Goal: Transaction & Acquisition: Purchase product/service

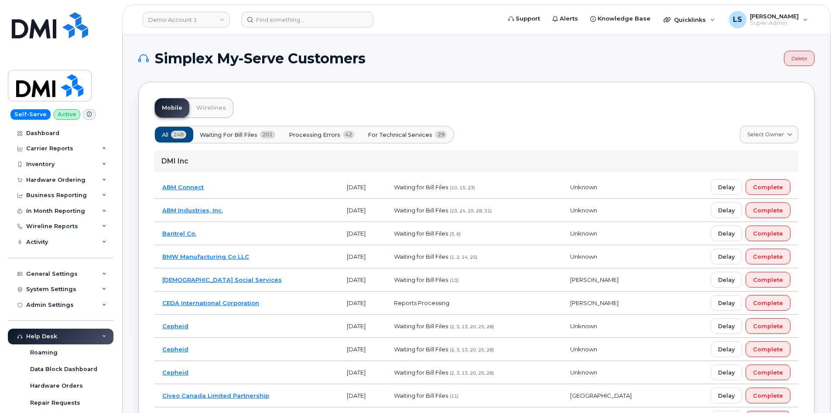
drag, startPoint x: 0, startPoint y: 0, endPoint x: 244, endPoint y: 56, distance: 250.0
click at [244, 56] on span "Simplex My-Serve Customers" at bounding box center [260, 58] width 211 height 13
click at [244, 57] on span "Simplex My-Serve Customers" at bounding box center [260, 58] width 211 height 13
drag, startPoint x: 244, startPoint y: 57, endPoint x: 240, endPoint y: 54, distance: 4.7
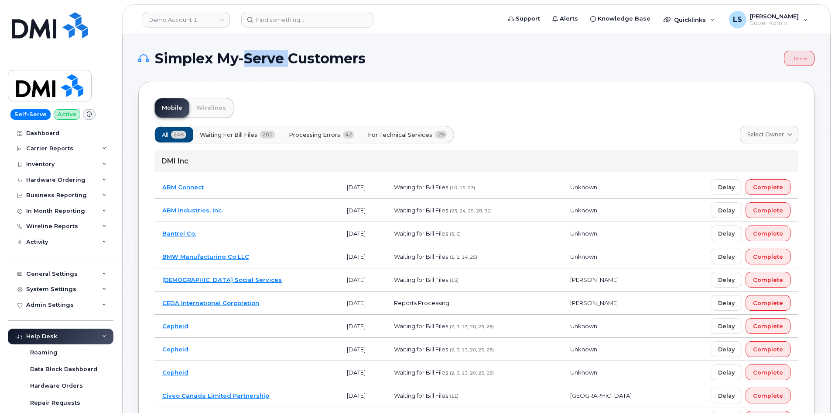
click at [242, 56] on span "Simplex My-Serve Customers" at bounding box center [260, 58] width 211 height 13
click at [244, 61] on span "Simplex My-Serve Customers" at bounding box center [260, 58] width 211 height 13
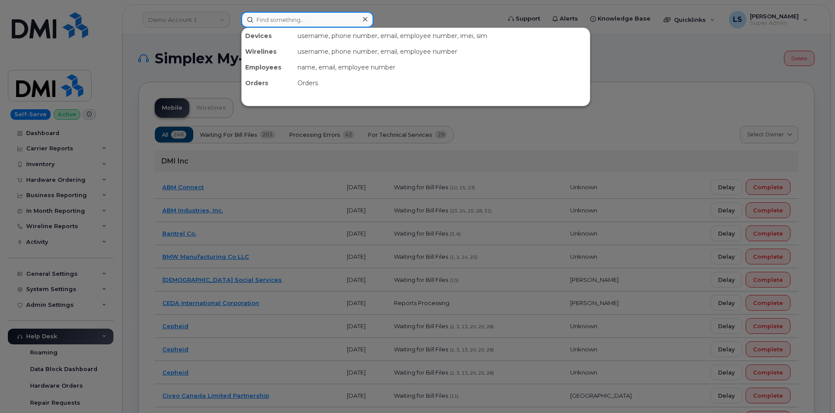
click at [276, 16] on input at bounding box center [307, 20] width 132 height 16
paste input "[PERSON_NAME]"
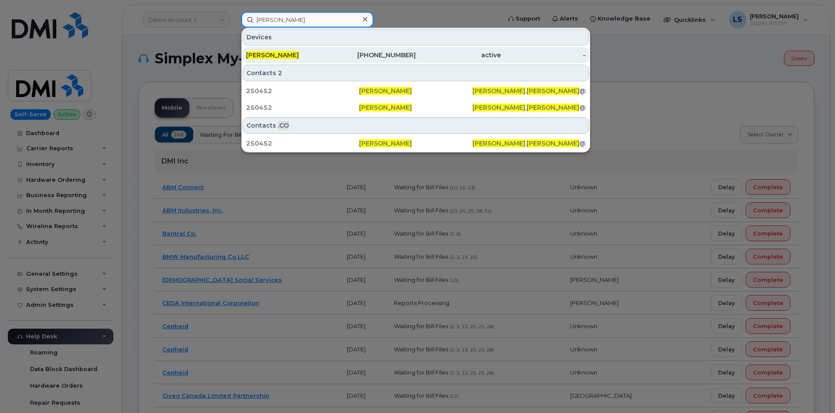
type input "[PERSON_NAME]"
click at [331, 49] on div "[PERSON_NAME]" at bounding box center [373, 55] width 85 height 16
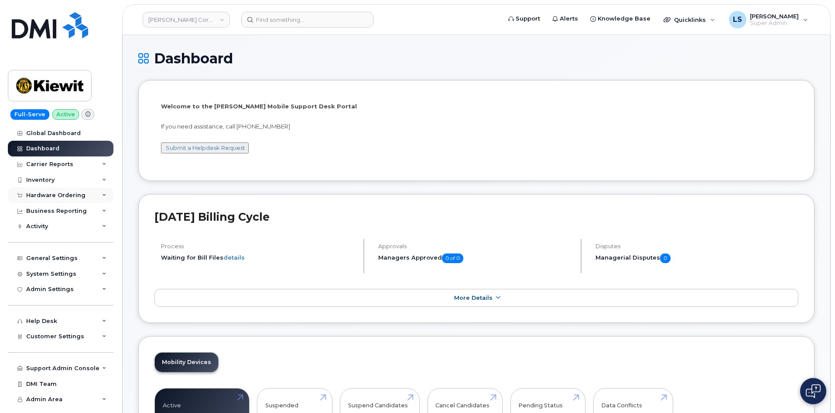
click at [95, 193] on div "Hardware Ordering" at bounding box center [61, 195] width 106 height 16
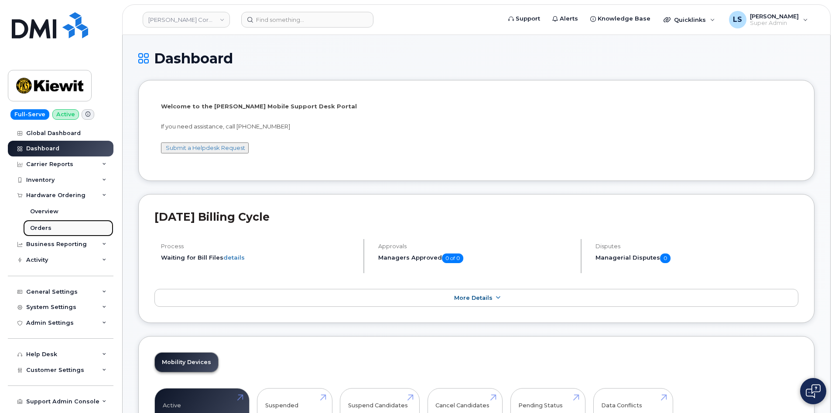
click at [63, 229] on link "Orders" at bounding box center [68, 228] width 90 height 17
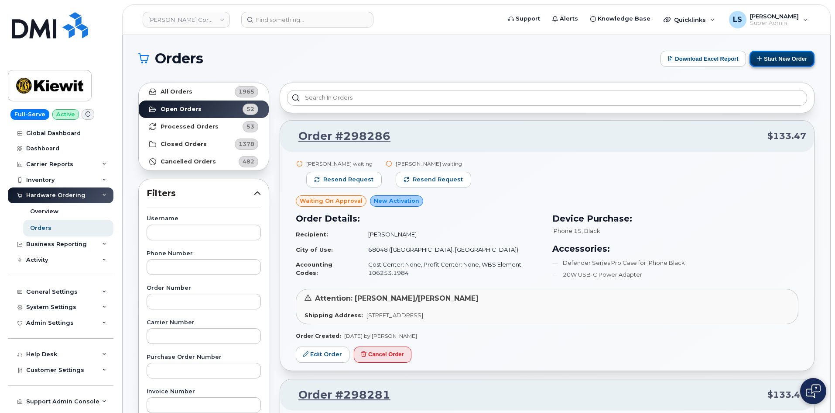
click at [792, 64] on button "Start New Order" at bounding box center [782, 59] width 65 height 16
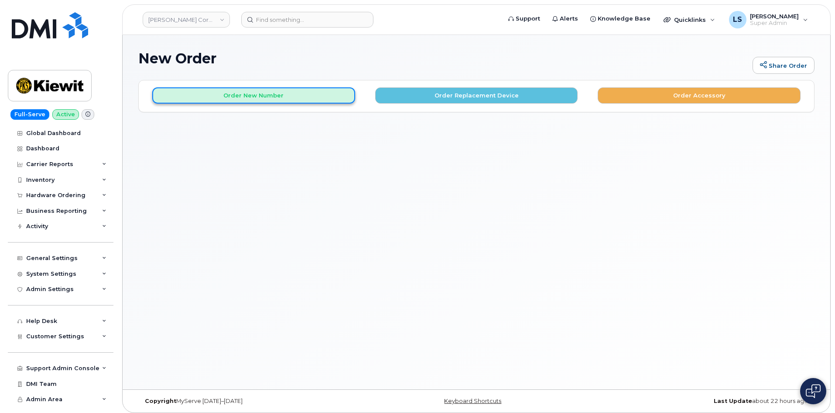
click at [289, 97] on button "Order New Number" at bounding box center [253, 95] width 203 height 16
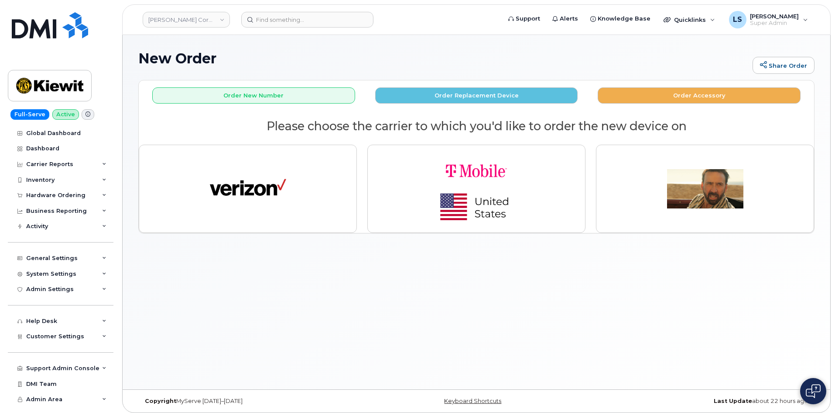
click at [464, 126] on h2 "Please choose the carrier to which you'd like to order the new device on" at bounding box center [477, 126] width 676 height 13
click at [665, 128] on h2 "Please choose the carrier to which you'd like to order the new device on" at bounding box center [477, 126] width 676 height 13
drag, startPoint x: 513, startPoint y: 129, endPoint x: 498, endPoint y: 131, distance: 15.4
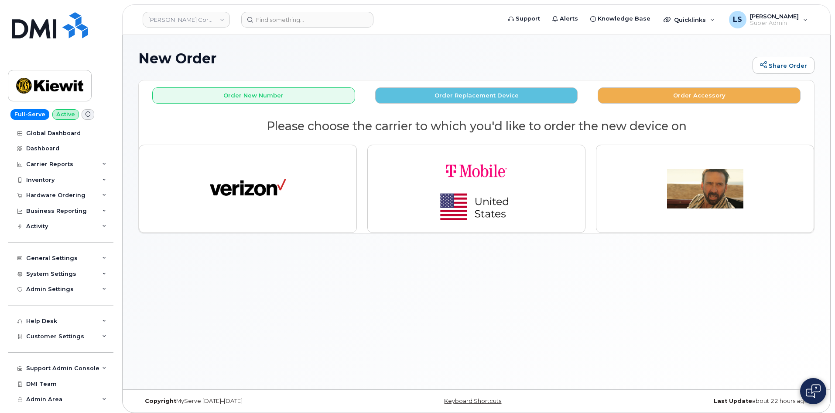
click at [512, 129] on h2 "Please choose the carrier to which you'd like to order the new device on" at bounding box center [477, 126] width 676 height 13
click at [468, 128] on h2 "Please choose the carrier to which you'd like to order the new device on" at bounding box center [477, 126] width 676 height 13
click at [443, 124] on h2 "Please choose the carrier to which you'd like to order the new device on" at bounding box center [477, 126] width 676 height 13
click at [424, 126] on h2 "Please choose the carrier to which you'd like to order the new device on" at bounding box center [477, 126] width 676 height 13
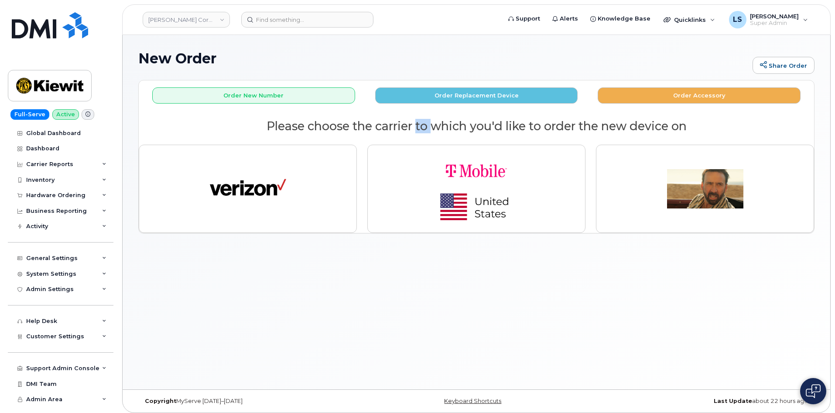
click at [424, 126] on h2 "Please choose the carrier to which you'd like to order the new device on" at bounding box center [477, 126] width 676 height 13
click at [432, 124] on h2 "Please choose the carrier to which you'd like to order the new device on" at bounding box center [477, 126] width 676 height 13
click at [238, 32] on header "Kiewit Corporation Support Alerts Knowledge Base Quicklinks Suspend / Cancel De…" at bounding box center [476, 19] width 709 height 31
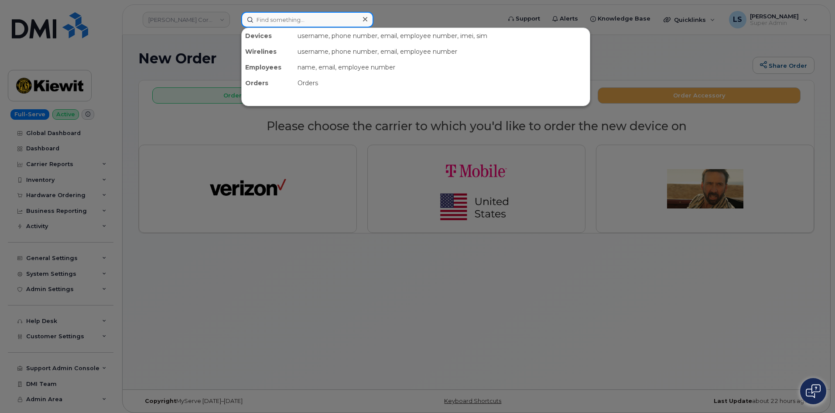
click at [277, 17] on input at bounding box center [307, 20] width 132 height 16
paste input "[PERSON_NAME]"
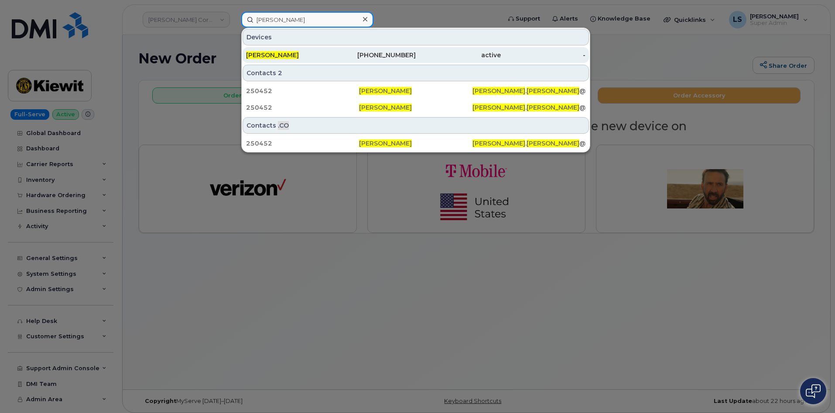
type input "[PERSON_NAME]"
click at [327, 54] on div "[PERSON_NAME]" at bounding box center [288, 55] width 85 height 9
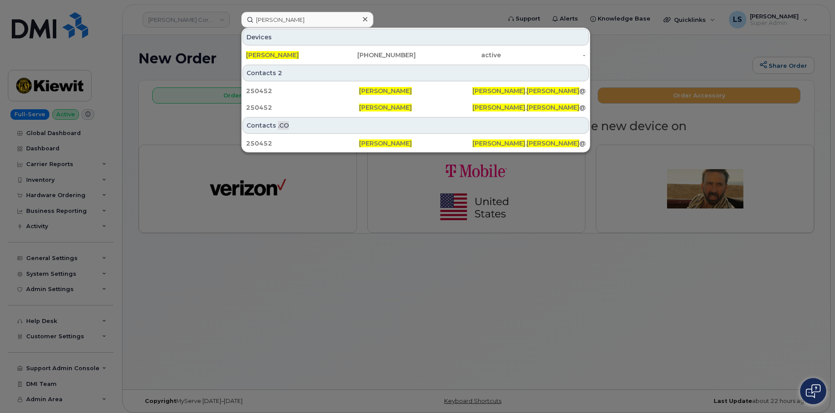
click at [223, 306] on div at bounding box center [417, 206] width 835 height 413
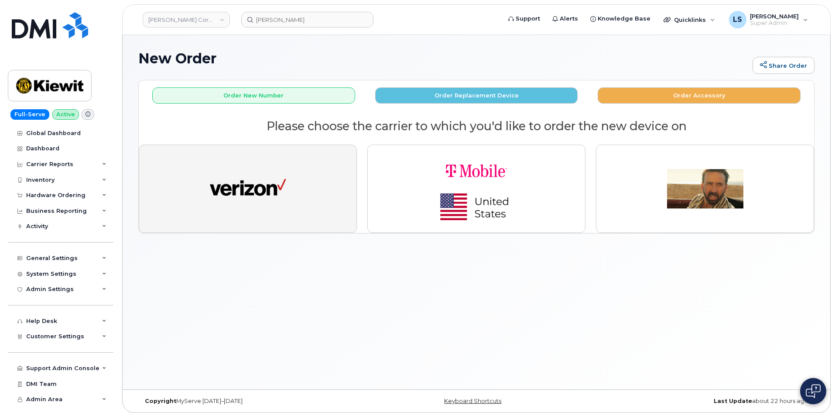
click at [213, 197] on img "button" at bounding box center [248, 188] width 76 height 39
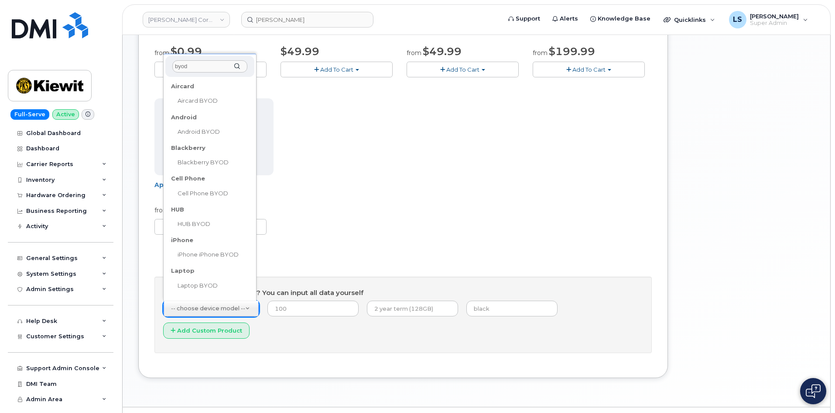
scroll to position [89, 0]
type input "byod"
drag, startPoint x: 205, startPoint y: 169, endPoint x: 214, endPoint y: 180, distance: 14.3
select select "2421"
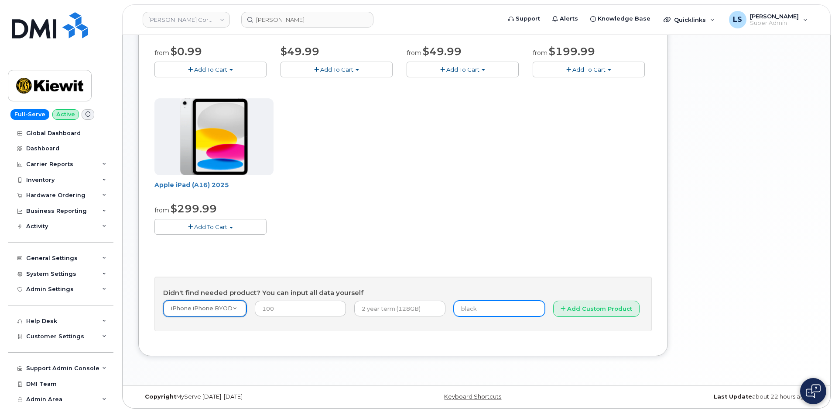
drag, startPoint x: 485, startPoint y: 306, endPoint x: 456, endPoint y: 323, distance: 33.8
click at [485, 306] on input "text" at bounding box center [499, 308] width 91 height 16
paste input "351588827484675"
type input "351588827484675"
click at [441, 257] on div "Apple iPhone 16e from $0.99 Add To Cart $0.99 - 2 Year Activation (128GB) $599.…" at bounding box center [404, 136] width 498 height 390
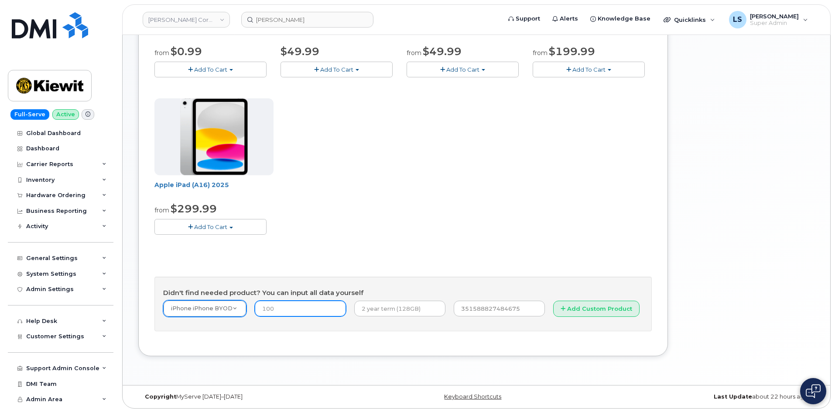
drag, startPoint x: 292, startPoint y: 306, endPoint x: 222, endPoint y: 314, distance: 70.7
click at [218, 307] on form "iPhone iPhone BYOD -- choose device model -- Aircard Huawei E303c Aircard Huawe…" at bounding box center [403, 311] width 480 height 22
click at [278, 309] on input "number" at bounding box center [300, 308] width 91 height 16
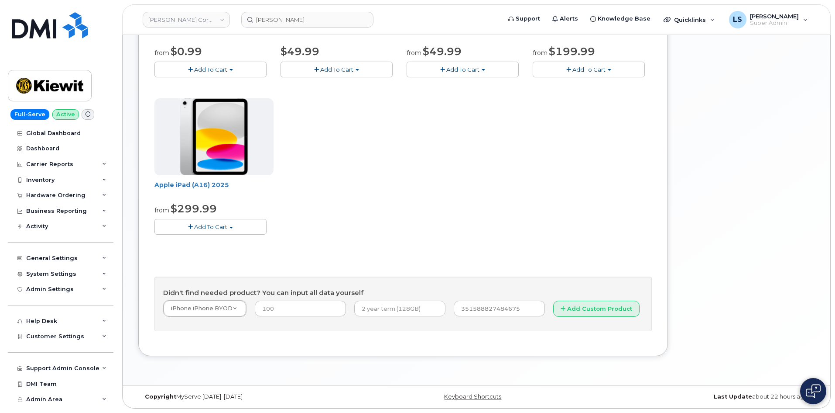
click at [286, 262] on div "Apple iPhone 16e from $0.99 Add To Cart $0.99 - 2 Year Activation (128GB) $599.…" at bounding box center [404, 136] width 498 height 390
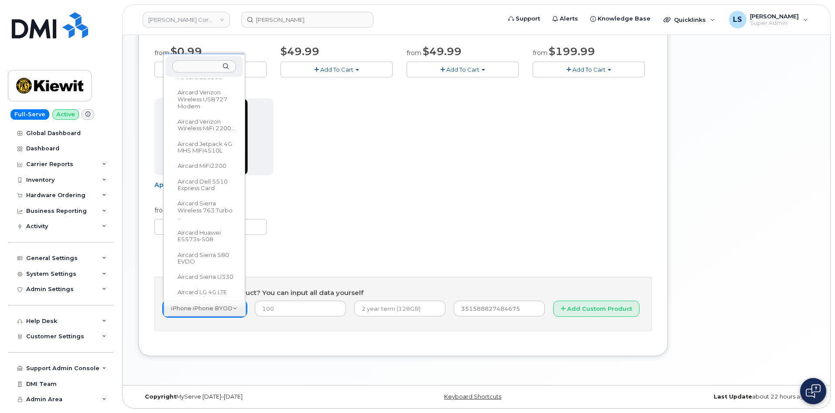
scroll to position [42457, 0]
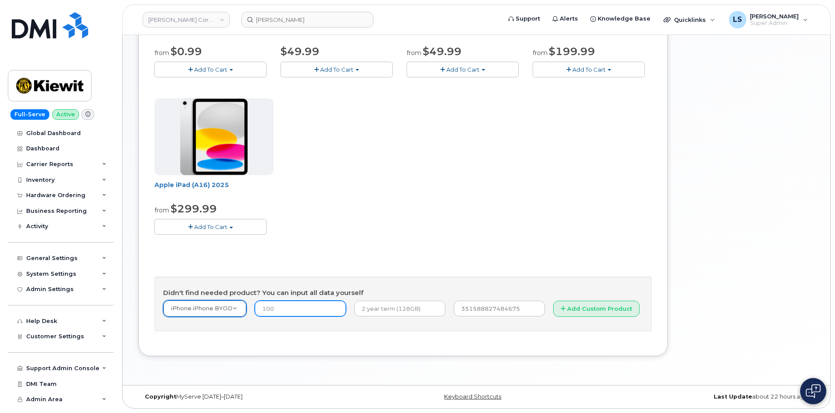
click at [282, 312] on input "number" at bounding box center [300, 308] width 91 height 16
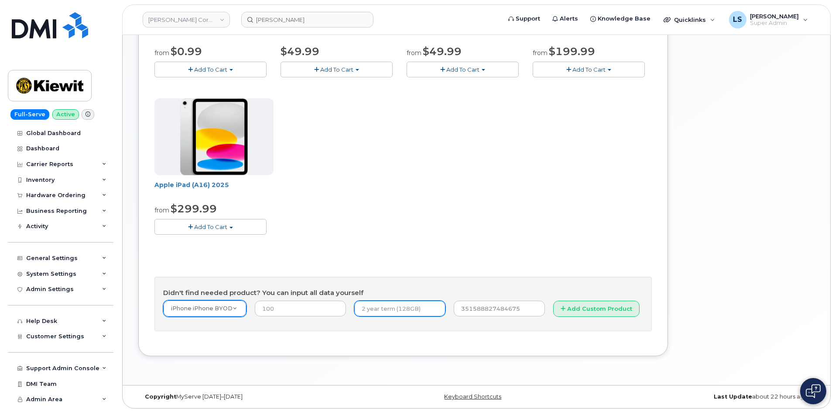
click at [364, 311] on input "text" at bounding box center [399, 308] width 91 height 16
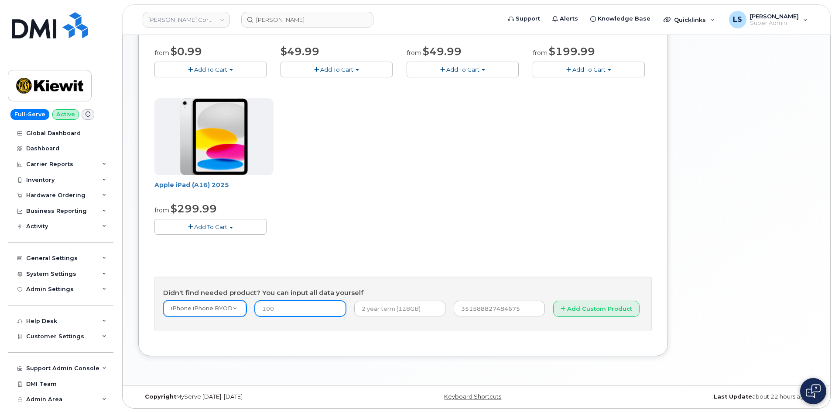
click at [302, 305] on input "number" at bounding box center [300, 308] width 91 height 16
type input "0"
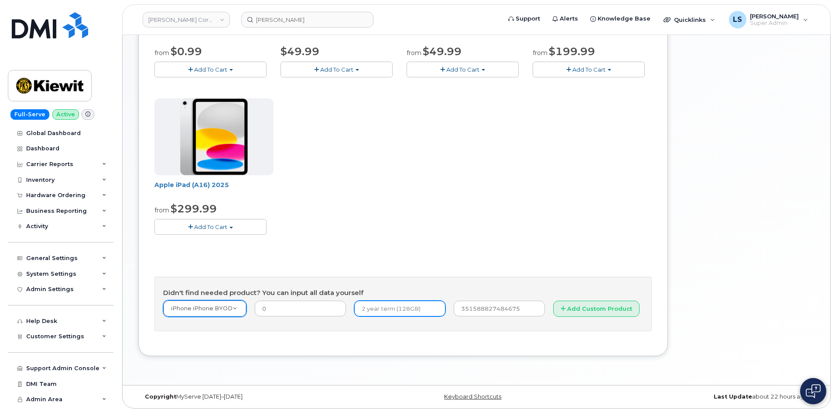
click at [375, 315] on input "text" at bounding box center [399, 308] width 91 height 16
type input "2 year term(256GB)"
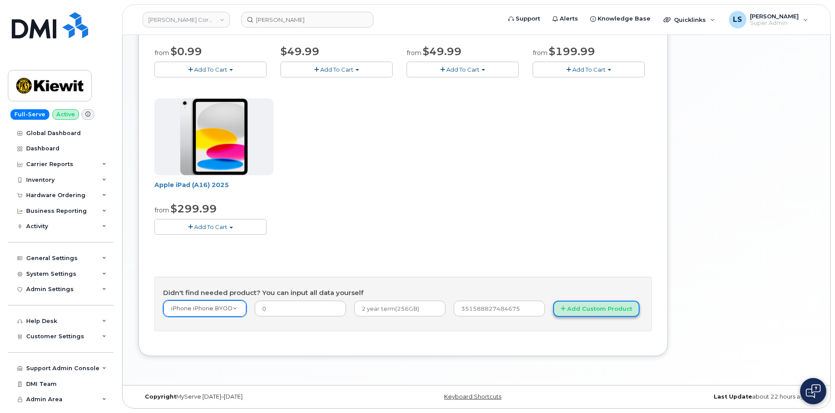
click at [574, 309] on button "Add Custom Product" at bounding box center [596, 308] width 86 height 16
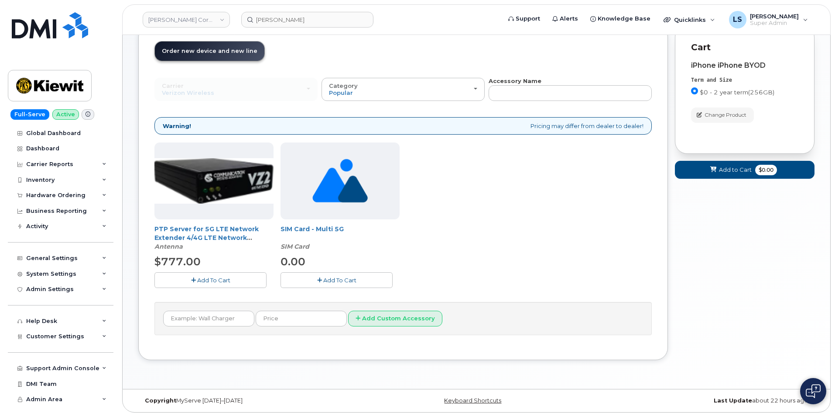
scroll to position [59, 0]
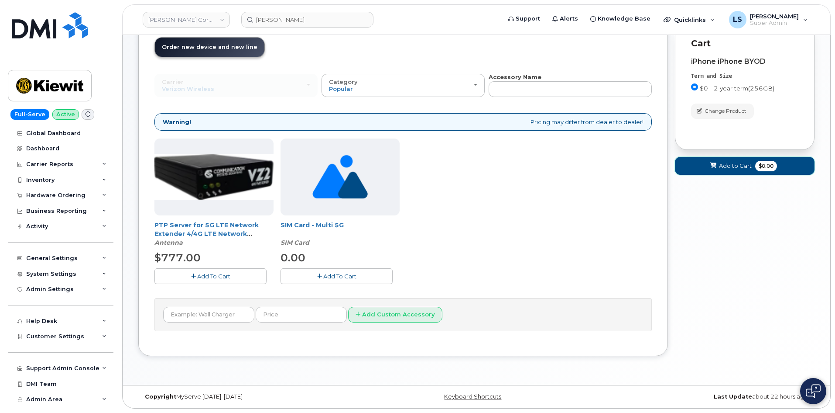
click at [772, 164] on span "$0.00" at bounding box center [767, 166] width 22 height 10
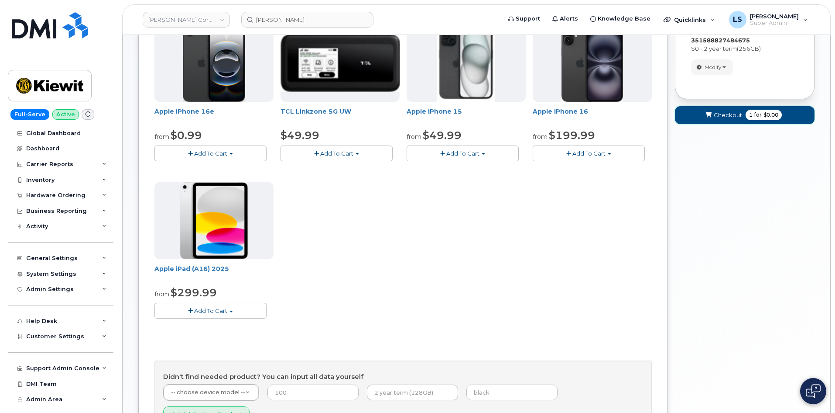
click at [702, 111] on button "Checkout 1 for $0.00" at bounding box center [745, 115] width 140 height 18
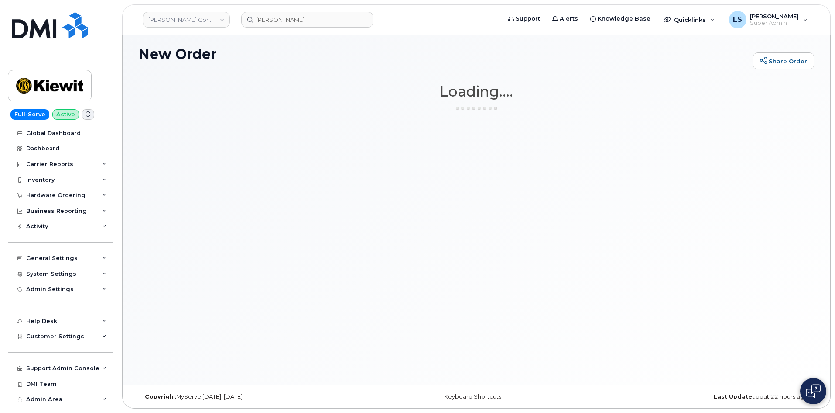
scroll to position [4, 0]
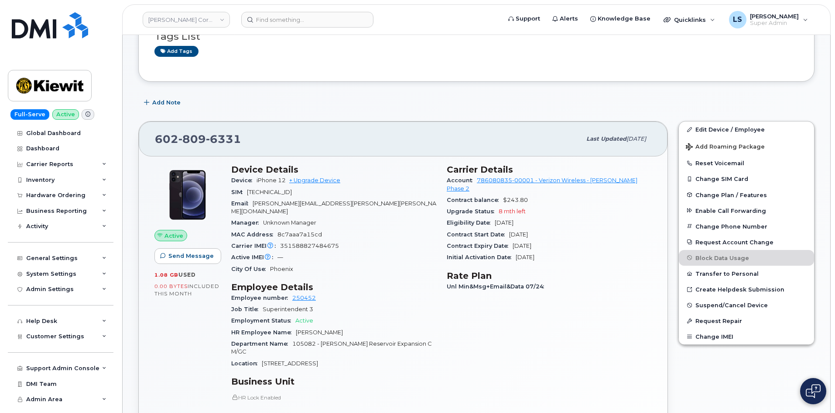
scroll to position [87, 0]
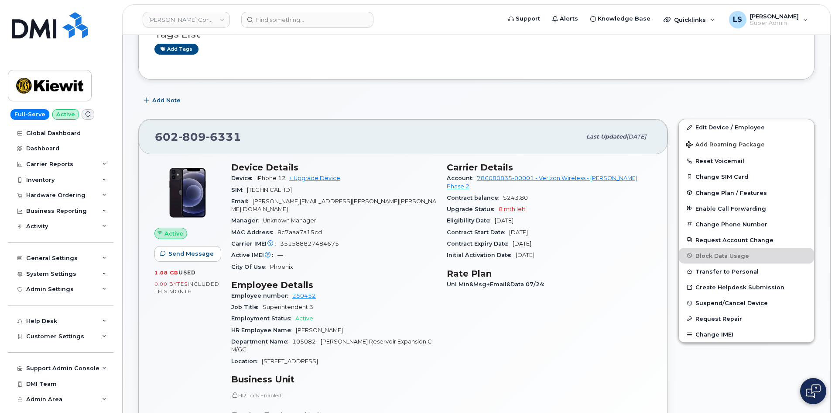
click at [274, 178] on span "iPhone 12" at bounding box center [271, 178] width 29 height 7
click at [260, 176] on span "iPhone 12" at bounding box center [271, 178] width 29 height 7
drag, startPoint x: 157, startPoint y: 136, endPoint x: 304, endPoint y: 127, distance: 147.8
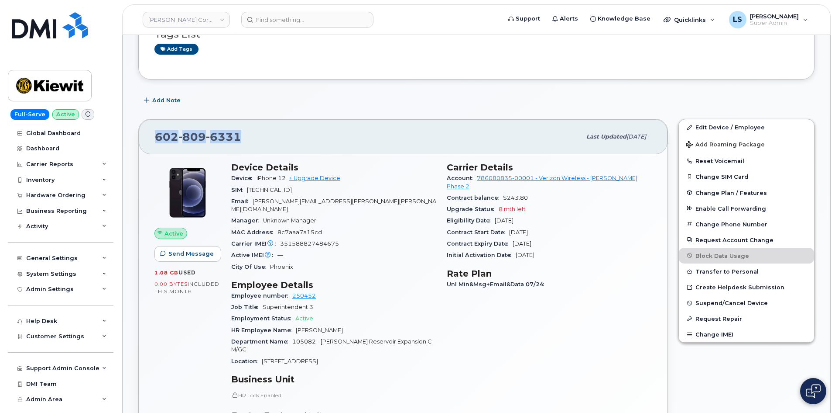
click at [304, 127] on div "602 809 6331 Last updated Jul 31, 2025" at bounding box center [403, 136] width 529 height 35
click at [284, 142] on div "602 809 6331" at bounding box center [368, 136] width 426 height 18
click at [304, 240] on span "351588827484675" at bounding box center [309, 243] width 59 height 7
copy span "351588827484675"
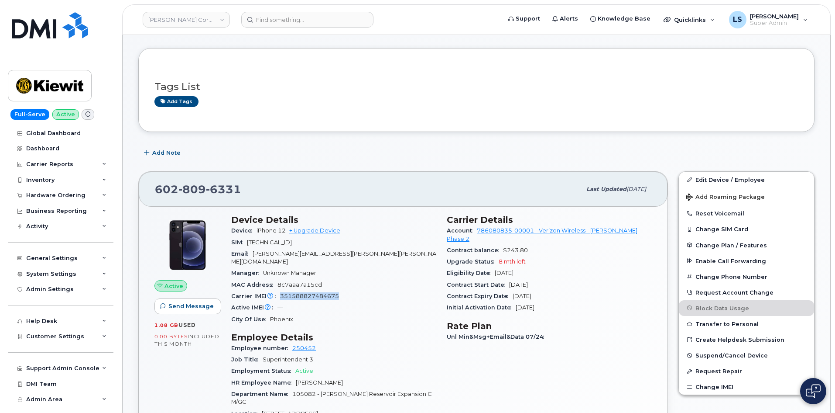
scroll to position [0, 0]
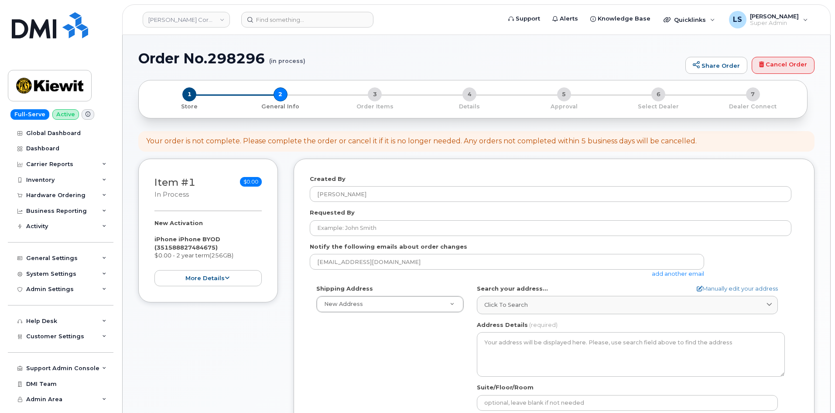
select select
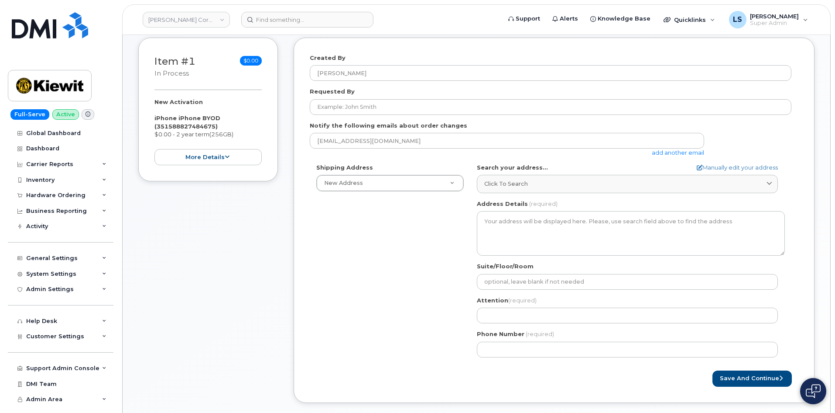
scroll to position [131, 0]
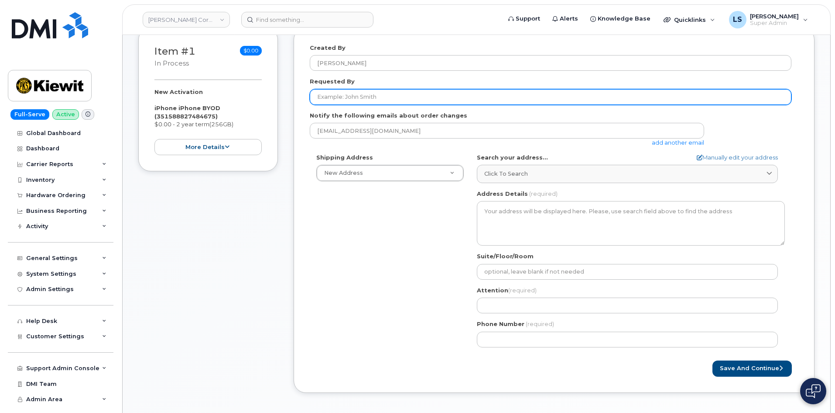
click at [361, 97] on input "Requested By" at bounding box center [551, 97] width 482 height 16
paste input "[PERSON_NAME]"
type input "[PERSON_NAME]"
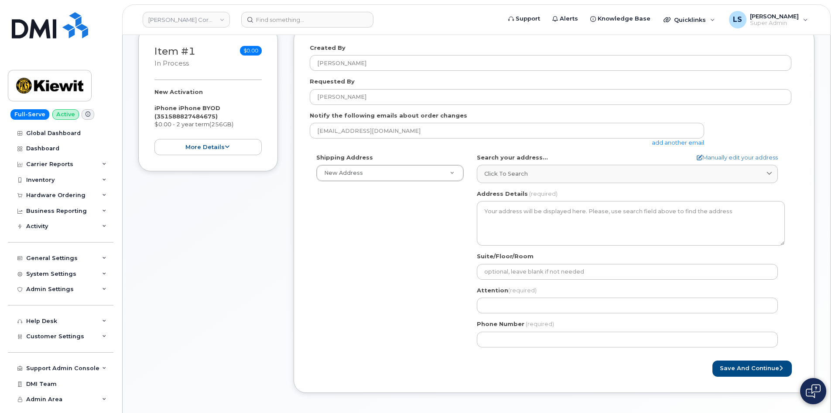
click at [352, 258] on div "Shipping Address New Address New Address 182 Meadow Grove Dr 16301 Texas 249 Ac…" at bounding box center [551, 253] width 482 height 200
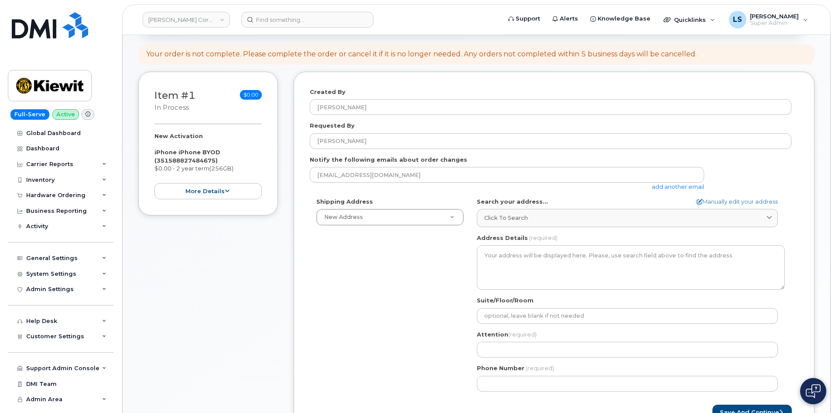
scroll to position [87, 0]
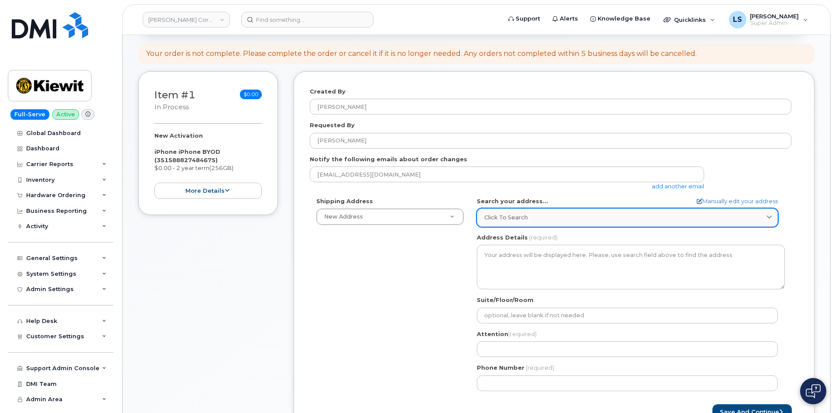
click at [508, 216] on span "Click to search" at bounding box center [507, 217] width 44 height 8
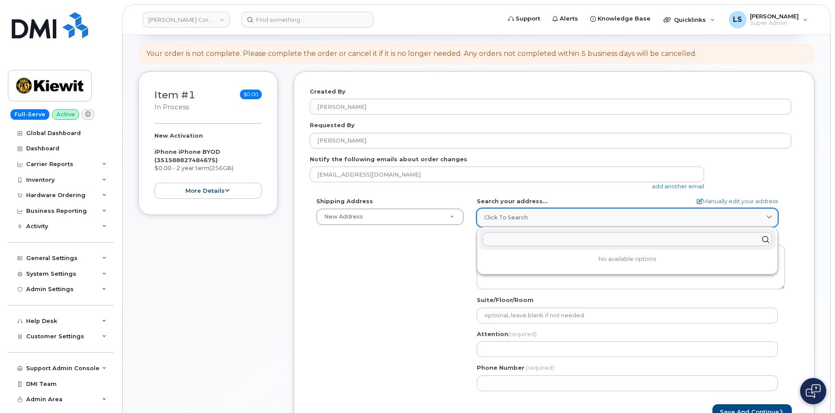
paste input "[STREET_ADDRESS][PERSON_NAME]"
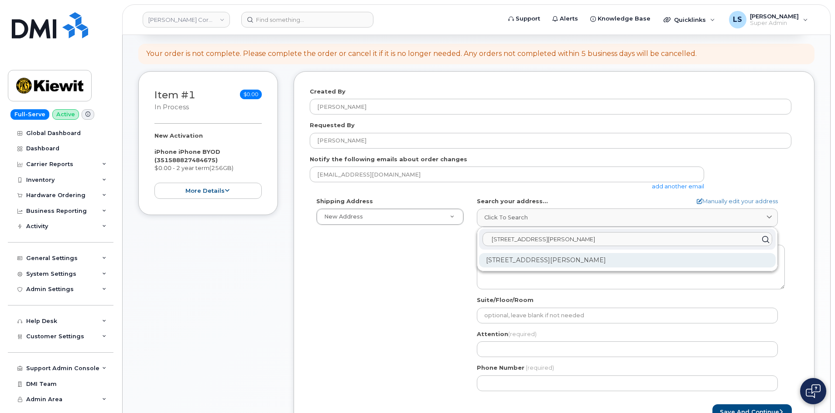
type input "[STREET_ADDRESS][PERSON_NAME]"
click at [540, 259] on div "10489 Robb Ct Broomfield CO 80021-6662" at bounding box center [627, 260] width 297 height 14
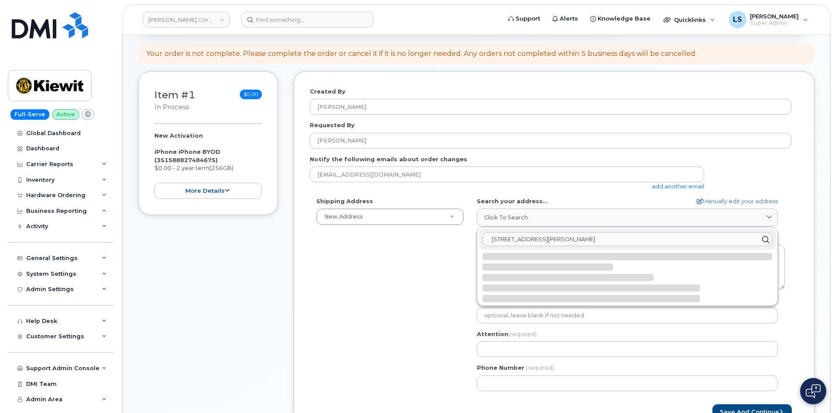
select select
type textarea "10489 Robb Ct BROOMFIELD CO 80021-6662 UNITED STATES"
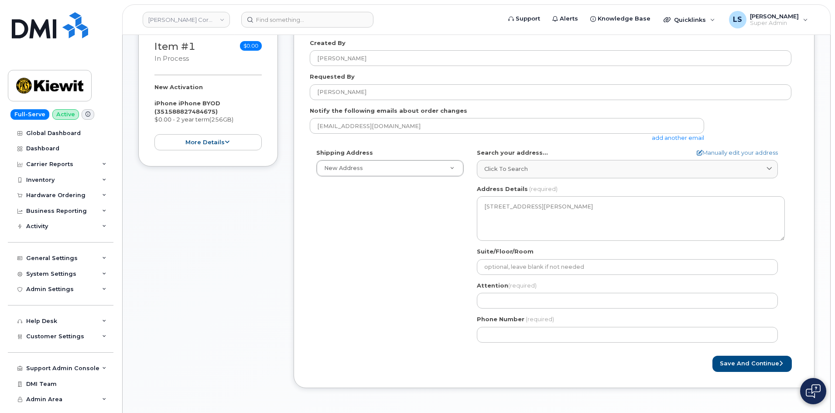
scroll to position [218, 0]
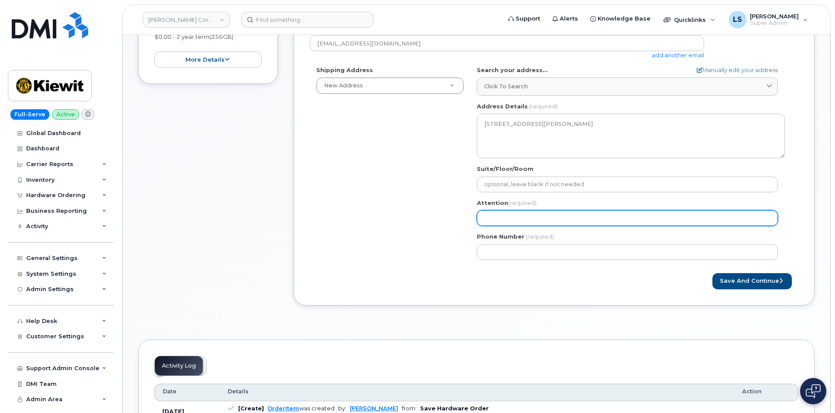
drag, startPoint x: 515, startPoint y: 214, endPoint x: 289, endPoint y: 122, distance: 244.2
click at [515, 214] on input "Attention (required)" at bounding box center [627, 218] width 301 height 16
paste input "[PERSON_NAME]"
type input "[PERSON_NAME]"
select select
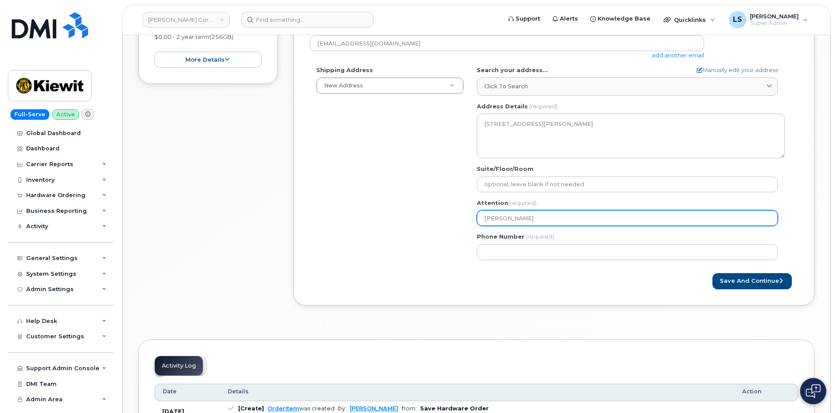
type input "[PERSON_NAME]"
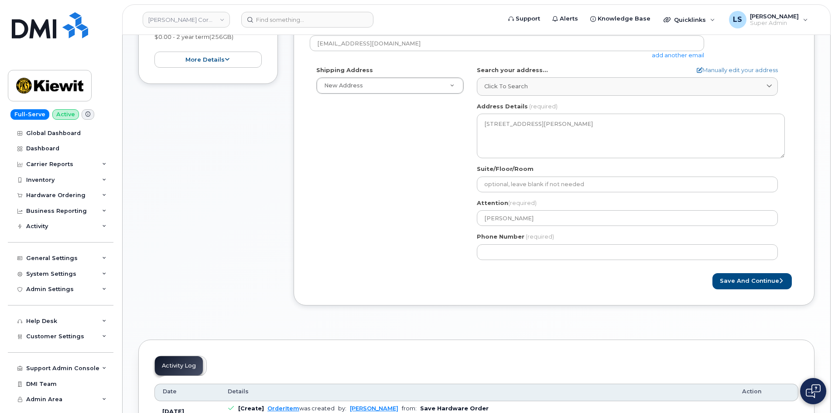
click at [407, 251] on div "Shipping Address New Address New Address 182 Meadow Grove Dr 16301 Texas 249 Ac…" at bounding box center [551, 166] width 482 height 200
click at [525, 261] on div "CO Broomfield Search your address... Manually edit your address Click to search…" at bounding box center [631, 166] width 321 height 200
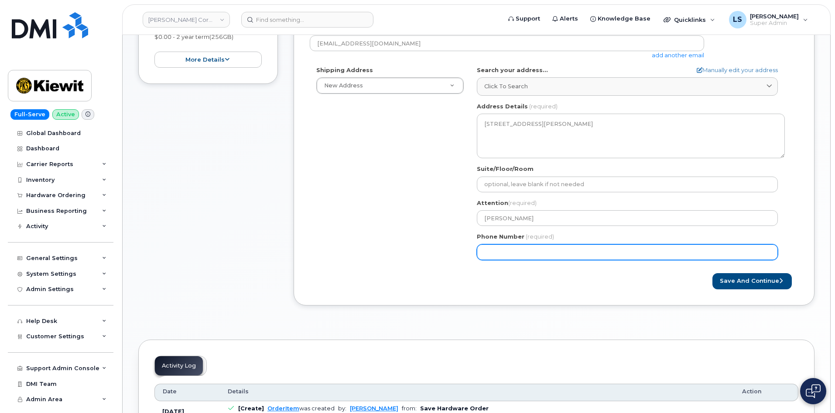
click at [526, 257] on input "Phone Number" at bounding box center [627, 252] width 301 height 16
paste input "9078874005"
select select
type input "9078874005"
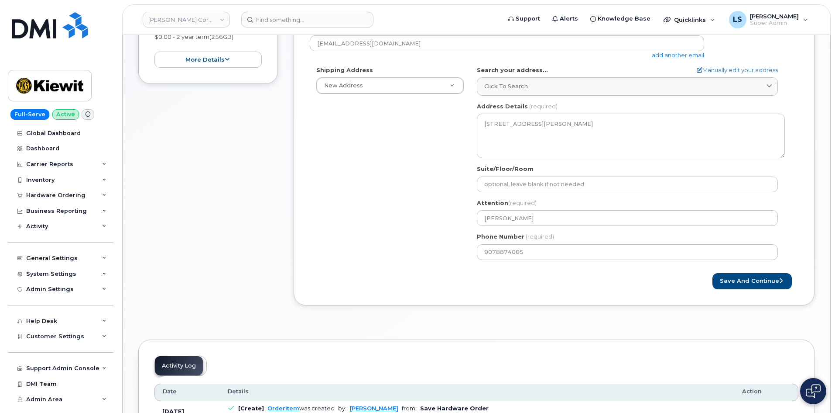
click at [361, 272] on form "Created By Luke Schroeder Requested By Brady Harrison Notify the following emai…" at bounding box center [554, 122] width 489 height 333
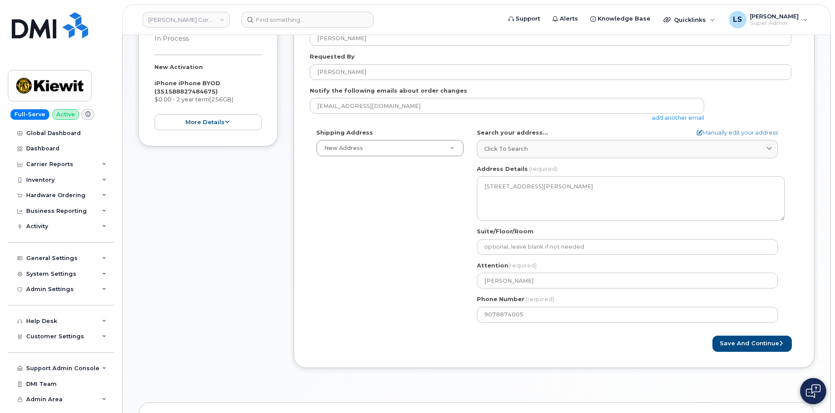
scroll to position [306, 0]
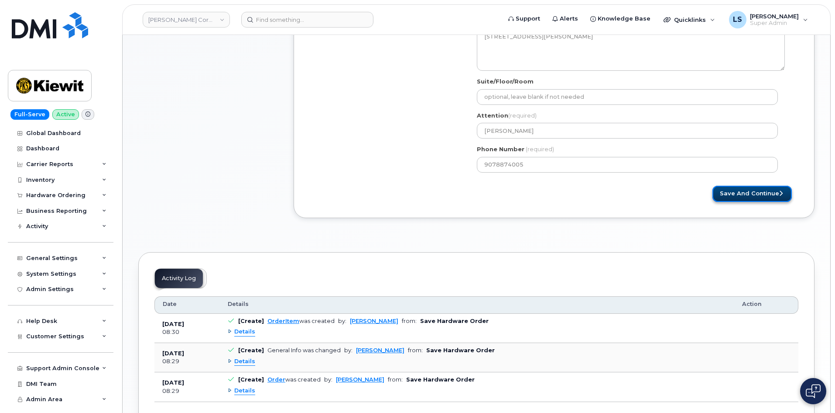
click at [749, 191] on button "Save and Continue" at bounding box center [752, 194] width 79 height 16
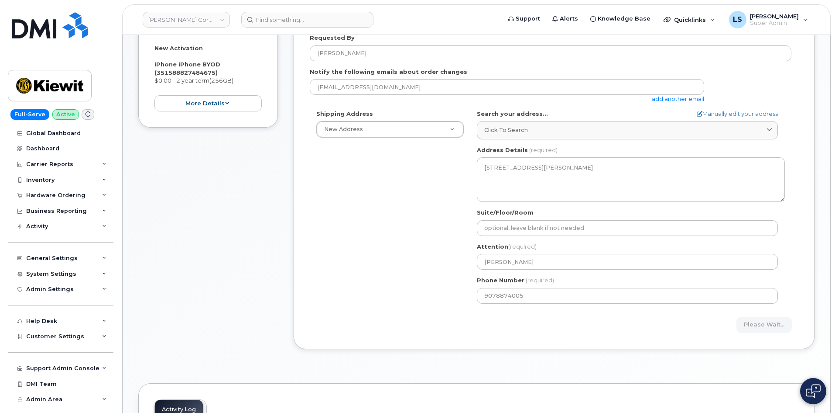
scroll to position [0, 0]
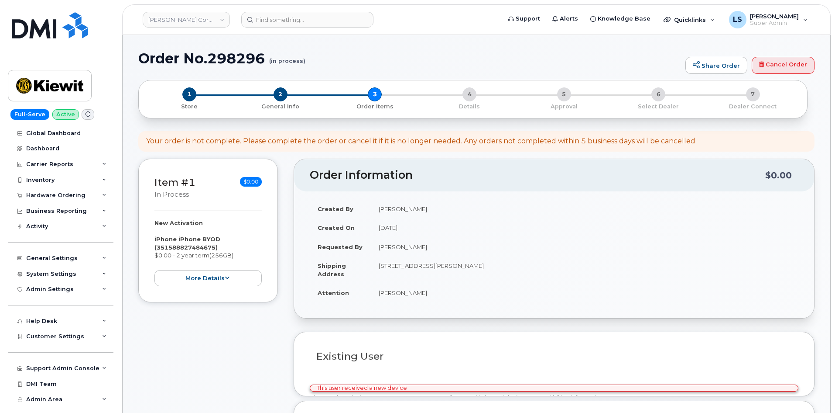
select select
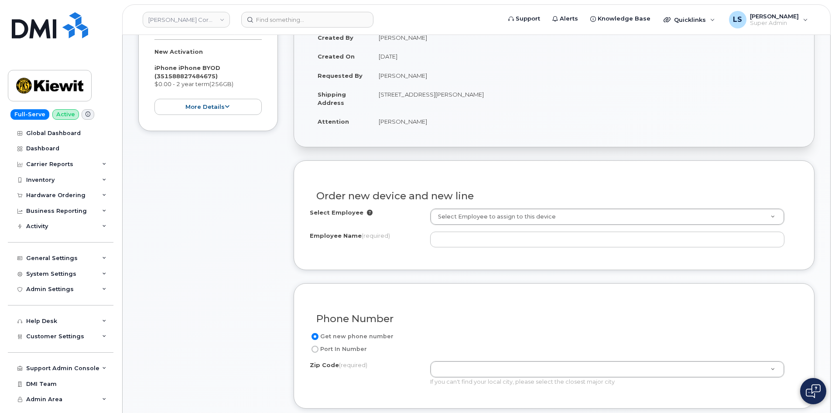
scroll to position [175, 0]
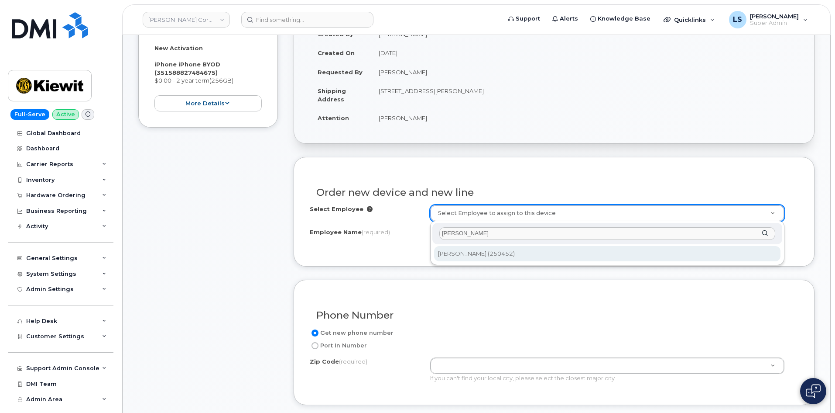
type input "[PERSON_NAME]"
type input "2147939"
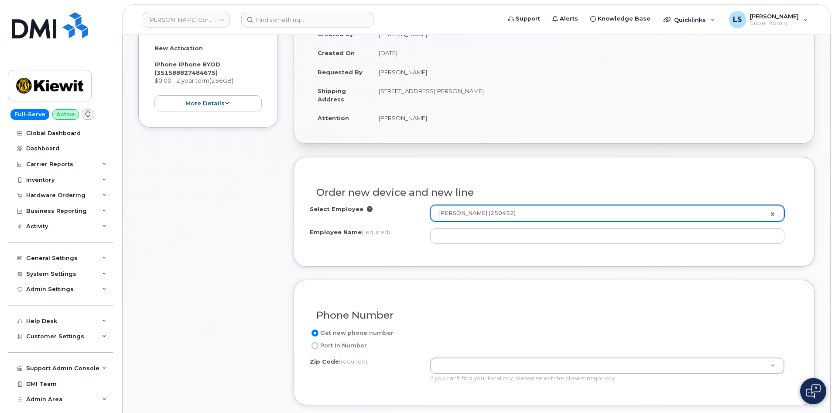
type input "[PERSON_NAME]"
type input "[STREET_ADDRESS]"
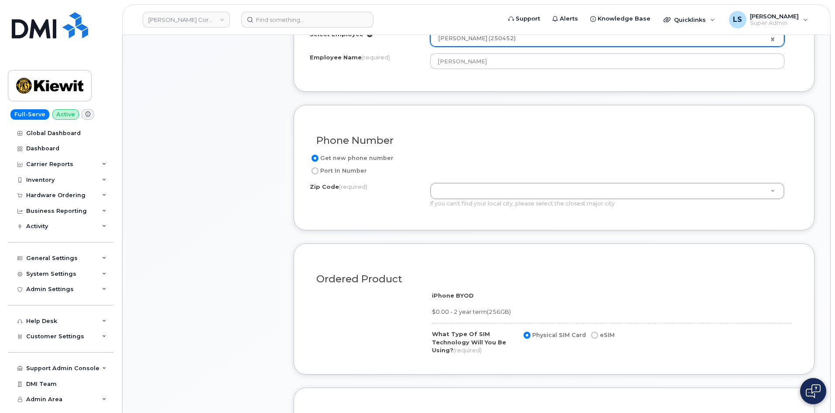
click at [331, 170] on label "Port In Number" at bounding box center [338, 170] width 57 height 10
click at [319, 170] on input "Port In Number" at bounding box center [315, 170] width 7 height 7
radio input "true"
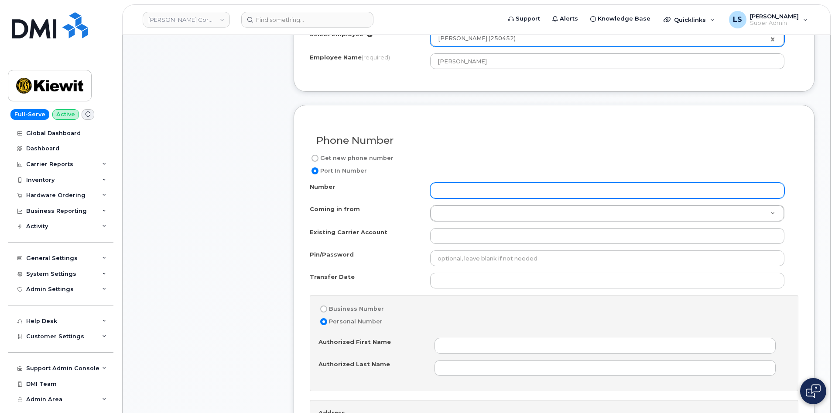
click at [437, 189] on input "Number" at bounding box center [607, 190] width 354 height 16
paste input "9078874005"
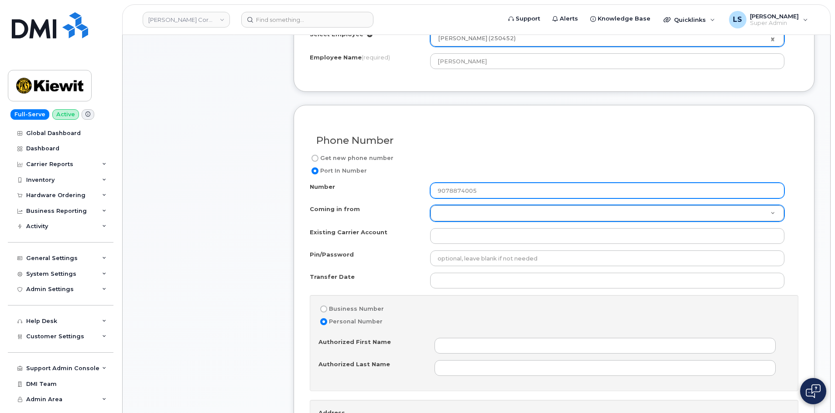
type input "9078874005"
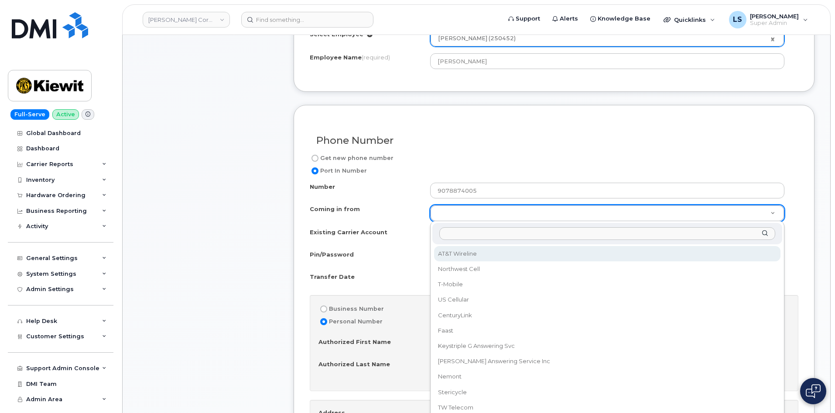
drag, startPoint x: 452, startPoint y: 213, endPoint x: 445, endPoint y: 222, distance: 11.8
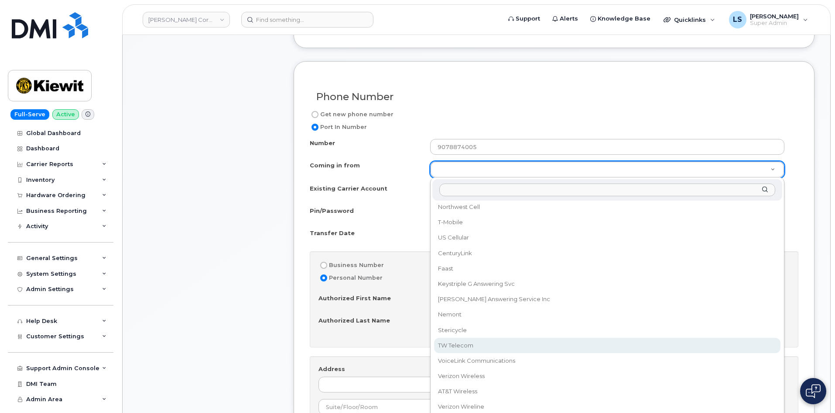
scroll to position [28, 0]
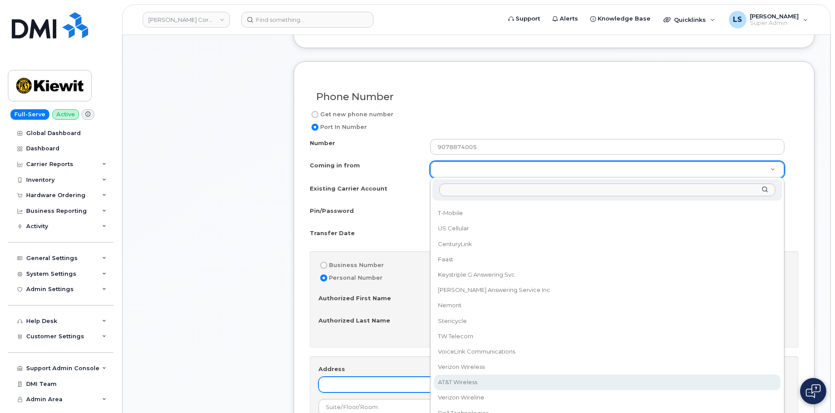
select select "AT&T Wireless"
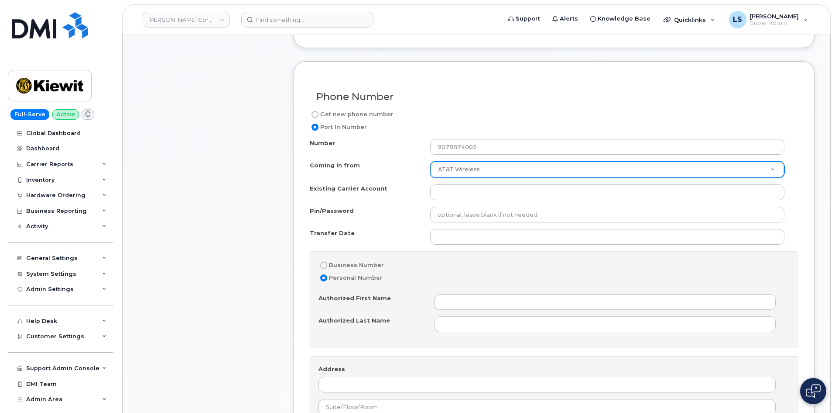
click at [377, 142] on div "Number" at bounding box center [370, 145] width 120 height 12
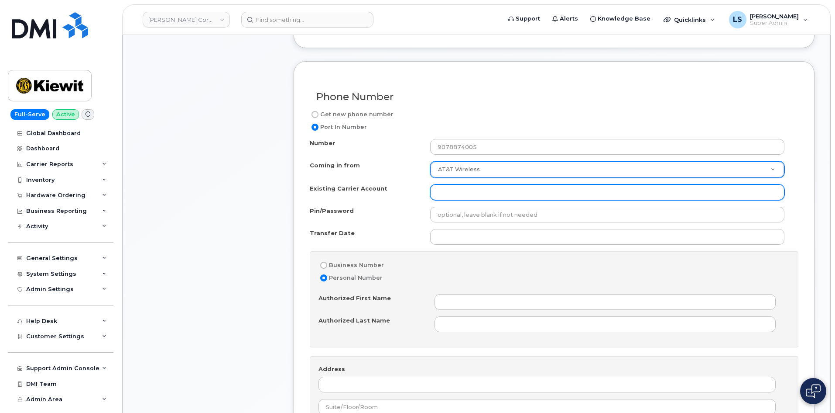
click at [452, 195] on input "Existing Carrier Account" at bounding box center [607, 192] width 354 height 16
type input "Verizon"
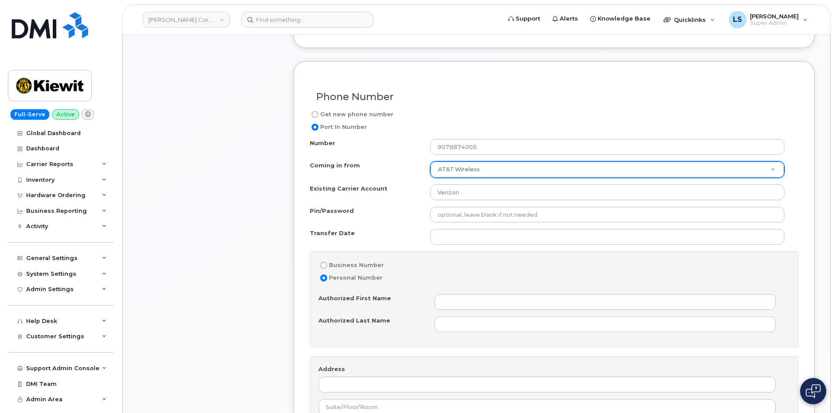
click at [419, 213] on div "Pin/Password" at bounding box center [370, 212] width 120 height 12
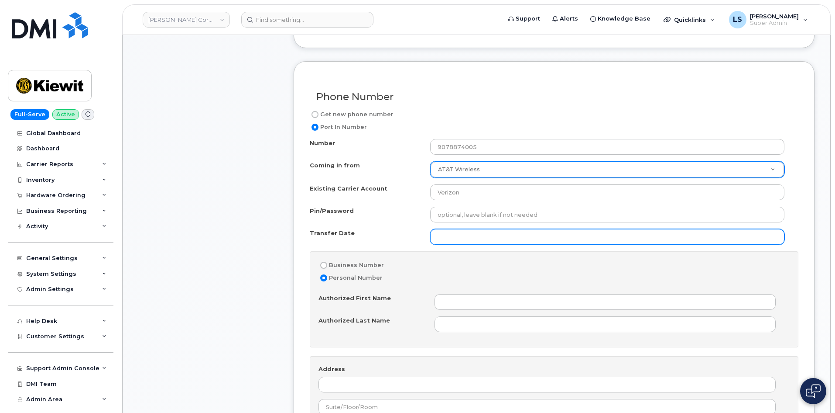
click at [444, 237] on input "Transfer Date" at bounding box center [607, 237] width 354 height 16
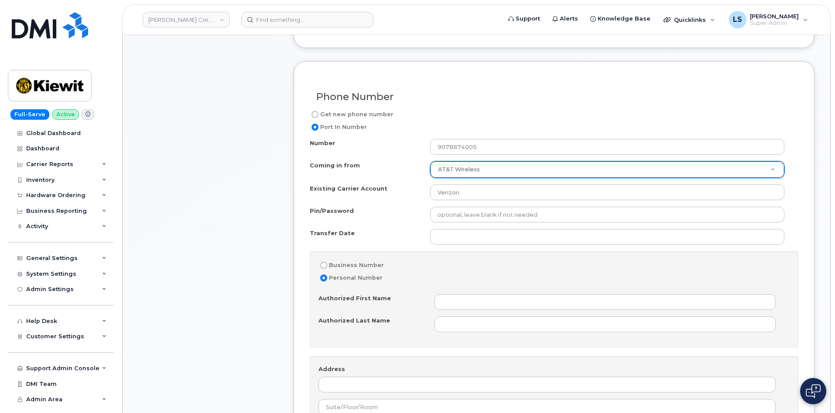
click at [366, 221] on div "Pin/Password" at bounding box center [551, 214] width 482 height 16
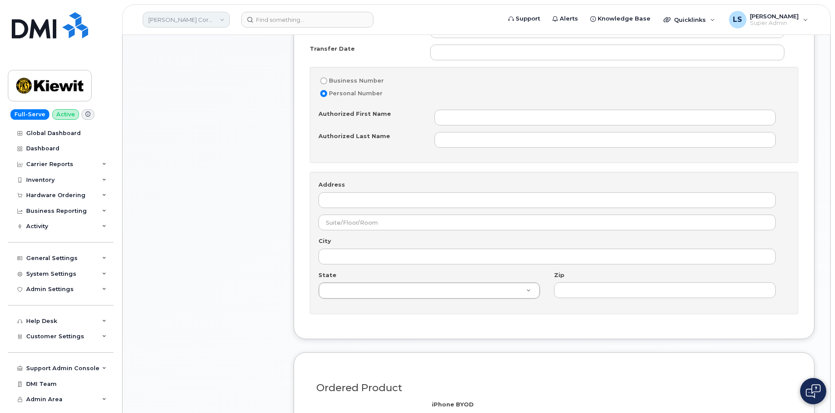
scroll to position [524, 0]
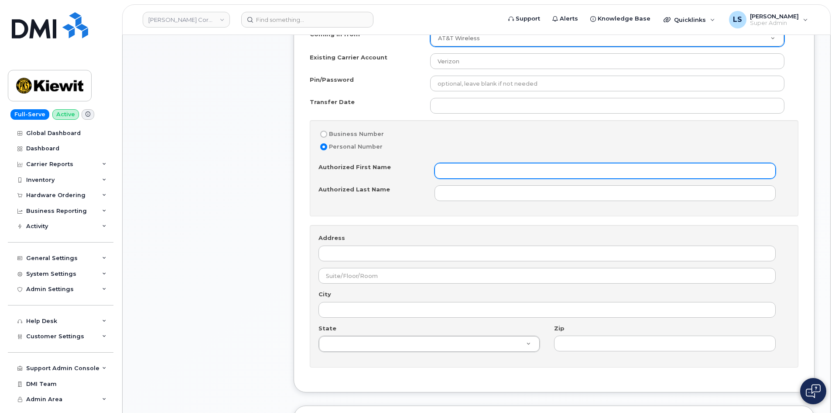
click at [472, 169] on input "Authorized First Name" at bounding box center [605, 171] width 341 height 16
paste input "[PERSON_NAME]"
drag, startPoint x: 485, startPoint y: 165, endPoint x: 461, endPoint y: 172, distance: 25.1
click at [461, 171] on input "[PERSON_NAME]" at bounding box center [605, 171] width 341 height 16
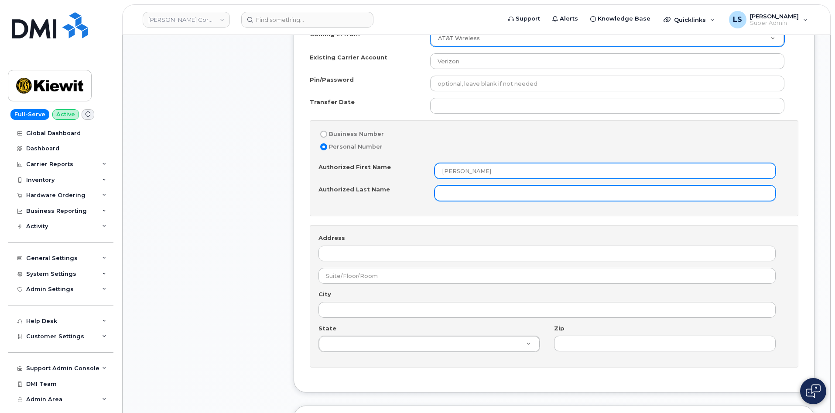
type input "[PERSON_NAME]"
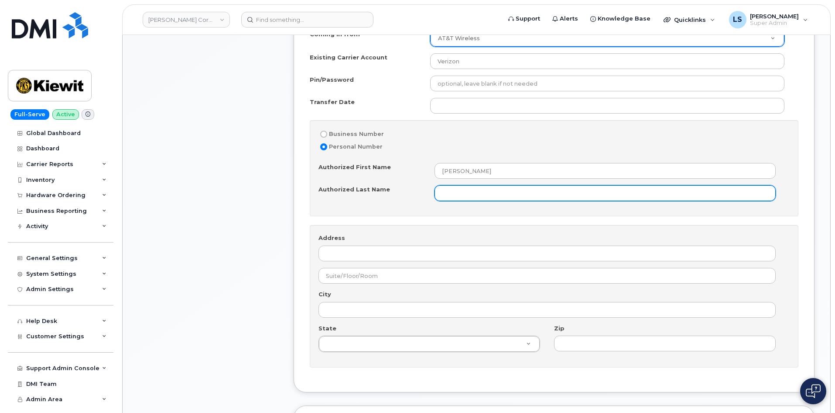
click at [480, 188] on input "Authorized Last Name" at bounding box center [605, 193] width 341 height 16
paste input "[PERSON_NAME]"
type input "[PERSON_NAME]"
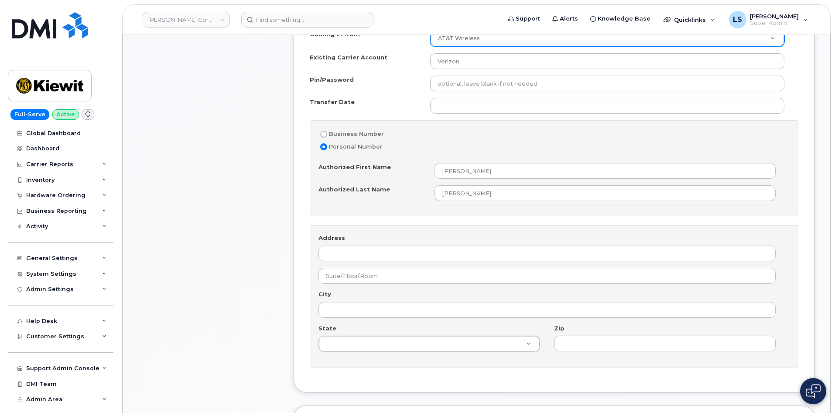
click at [382, 203] on div "Business Number Personal Number Authorized First Name [PERSON_NAME] Authorized …" at bounding box center [554, 168] width 489 height 96
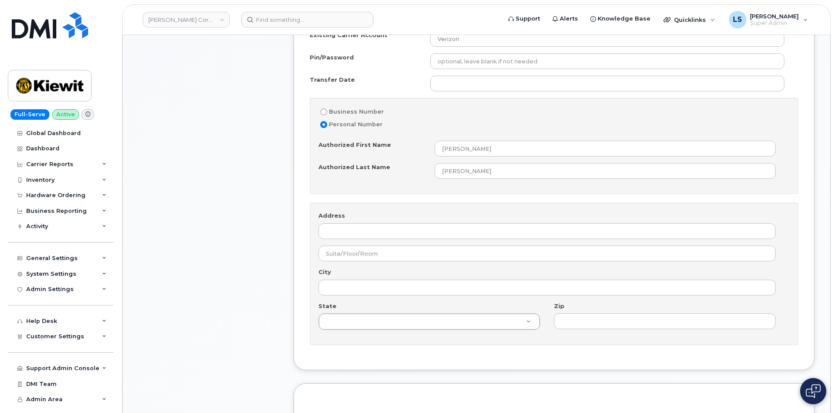
scroll to position [567, 0]
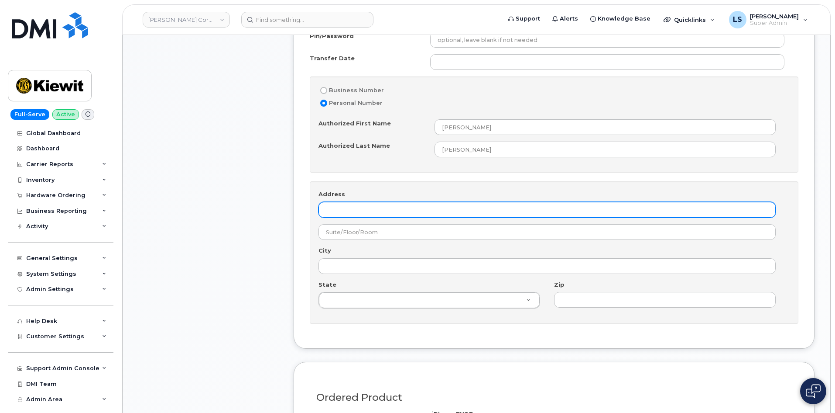
click at [387, 207] on input "Address" at bounding box center [547, 210] width 457 height 16
paste input "[STREET_ADDRESS][PERSON_NAME]"
drag, startPoint x: 369, startPoint y: 212, endPoint x: 468, endPoint y: 205, distance: 98.4
click at [468, 205] on input "[STREET_ADDRESS][PERSON_NAME]" at bounding box center [547, 210] width 457 height 16
click at [392, 211] on input "[STREET_ADDRESS][PERSON_NAME]" at bounding box center [547, 210] width 457 height 16
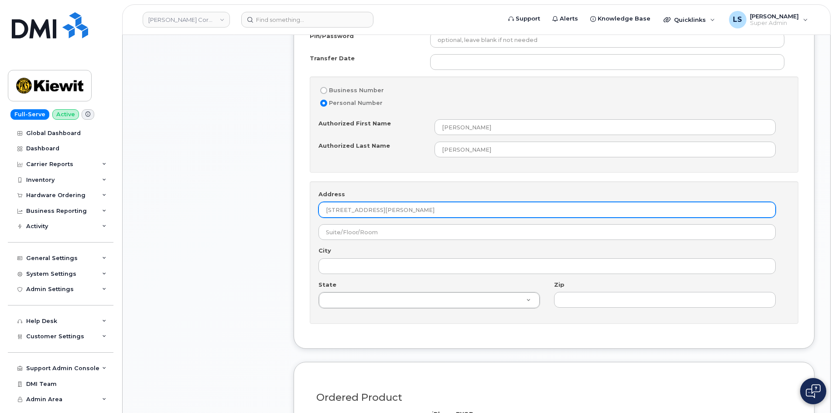
click at [384, 207] on input "[STREET_ADDRESS][PERSON_NAME]" at bounding box center [547, 210] width 457 height 16
click at [384, 206] on input "[STREET_ADDRESS][PERSON_NAME]" at bounding box center [547, 210] width 457 height 16
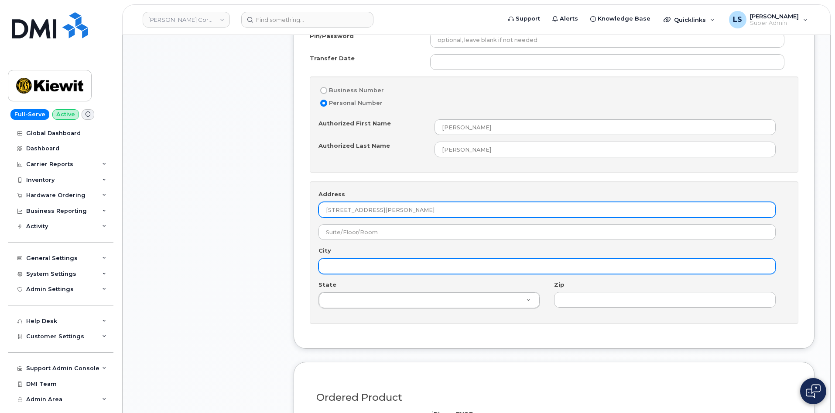
type input "[STREET_ADDRESS][PERSON_NAME]"
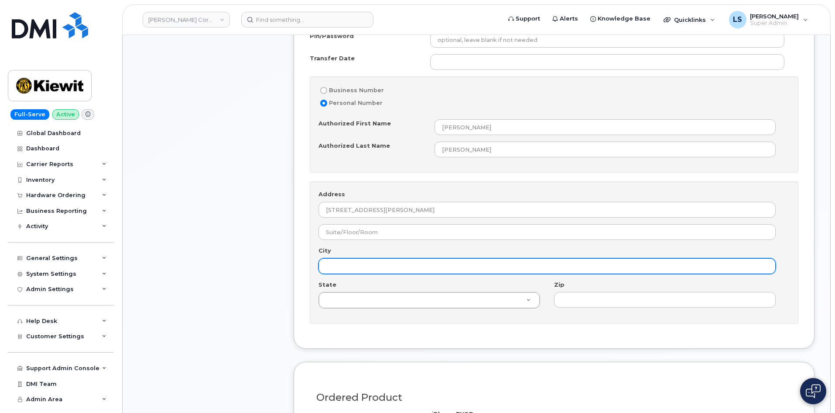
click at [375, 261] on input "City" at bounding box center [547, 266] width 457 height 16
paste input "Broomfield"
type input "Broomfield"
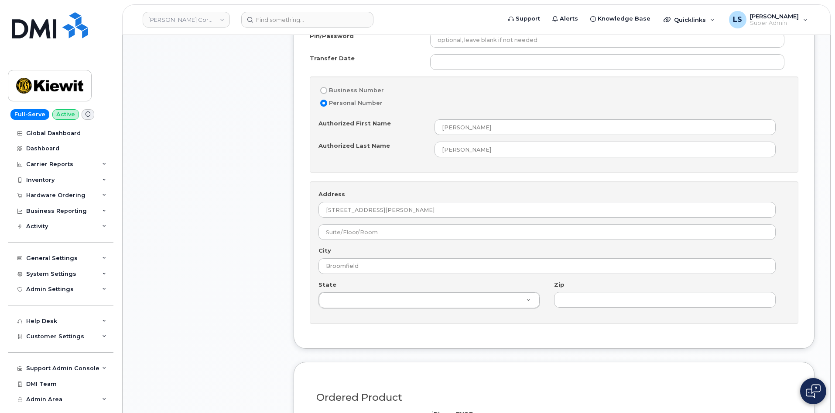
click at [383, 247] on div "City [GEOGRAPHIC_DATA]" at bounding box center [551, 260] width 464 height 28
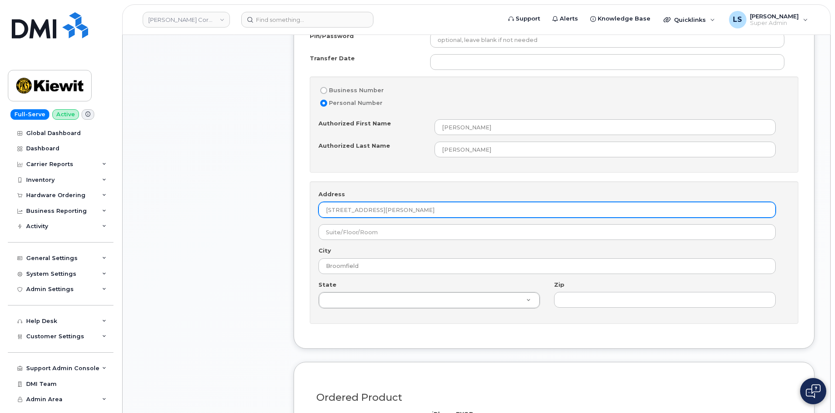
click at [381, 208] on input "[STREET_ADDRESS][PERSON_NAME]" at bounding box center [547, 210] width 457 height 16
type input "[STREET_ADDRESS][PERSON_NAME]"
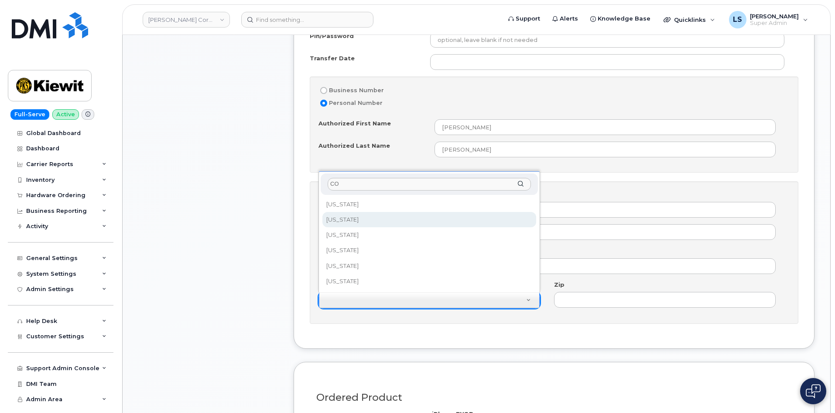
type input "CO"
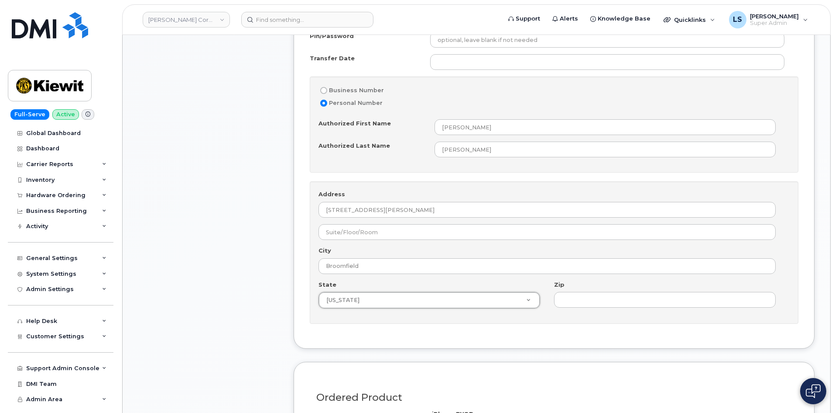
select select "[US_STATE]"
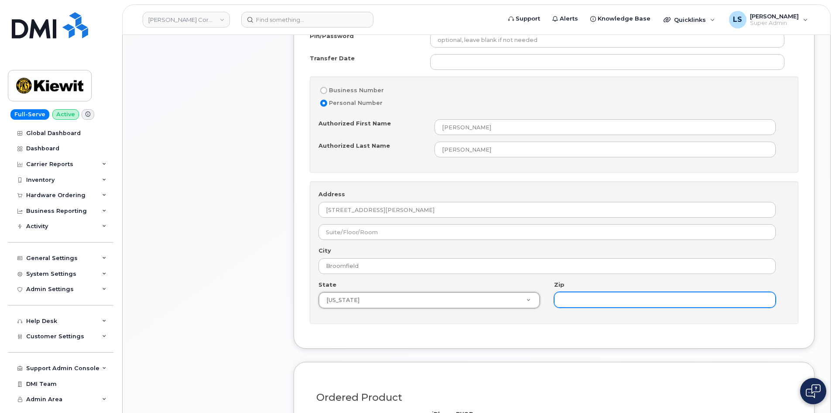
click at [591, 299] on input "Zip" at bounding box center [665, 300] width 222 height 16
type input "80021"
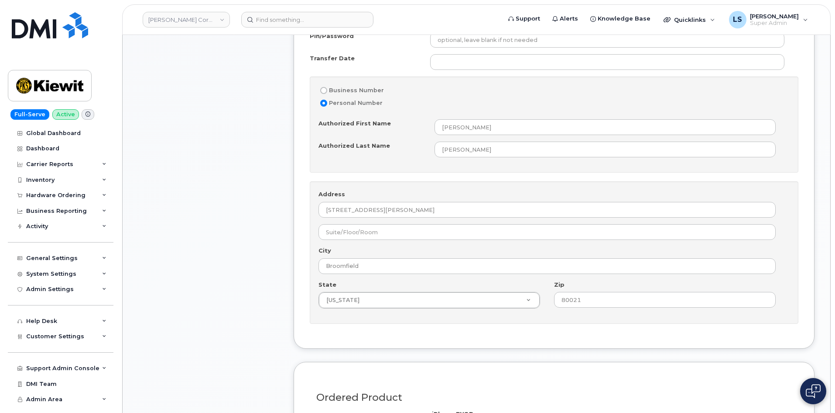
click at [245, 260] on div "Item #1 in process $0.00 New Activation iPhone iPhone BYOD (351588827484675) $0…" at bounding box center [208, 172] width 140 height 1162
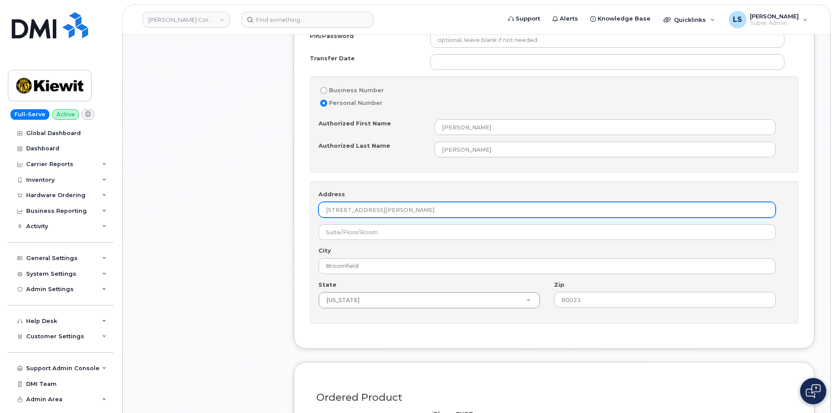
drag, startPoint x: 386, startPoint y: 216, endPoint x: 370, endPoint y: 211, distance: 16.8
click at [370, 211] on input "[STREET_ADDRESS][PERSON_NAME]" at bounding box center [547, 210] width 457 height 16
type input "[STREET_ADDRESS][PERSON_NAME]"
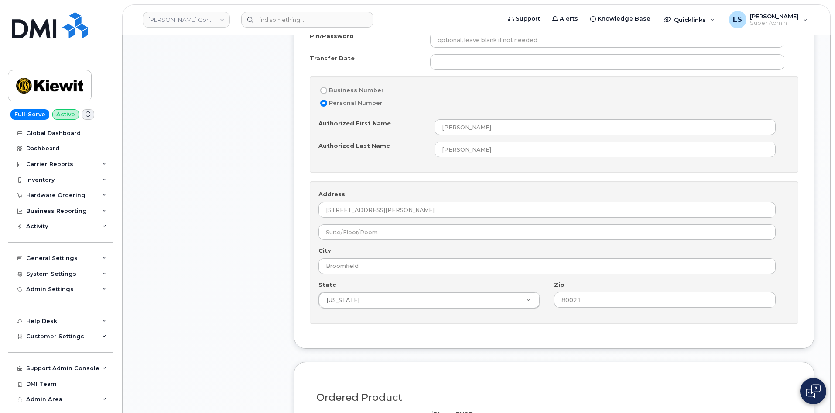
click at [234, 213] on div "Item #1 in process $0.00 New Activation iPhone iPhone BYOD (351588827484675) $0…" at bounding box center [208, 172] width 140 height 1162
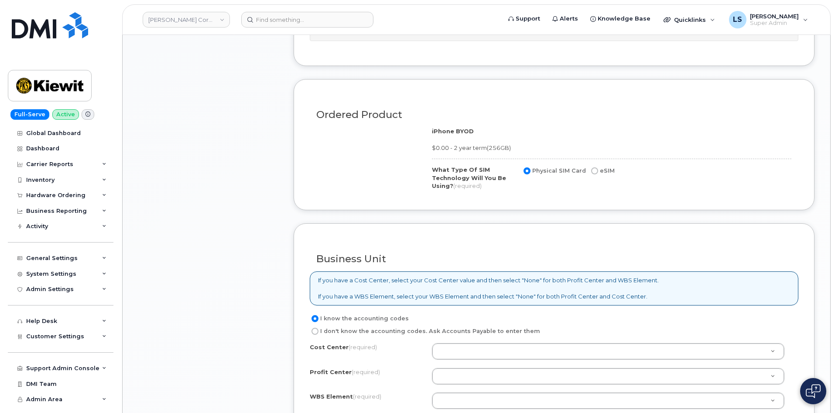
scroll to position [960, 0]
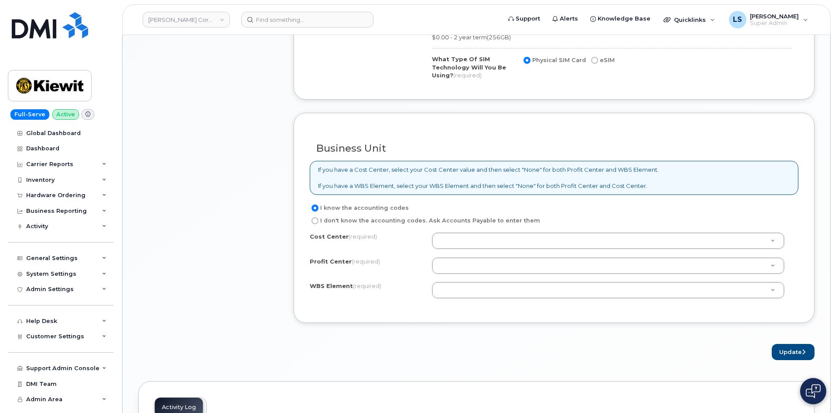
click at [365, 221] on label "I don't know the accounting codes. Ask Accounts Payable to enter them" at bounding box center [425, 220] width 230 height 10
click at [319, 221] on input "I don't know the accounting codes. Ask Accounts Payable to enter them" at bounding box center [315, 220] width 7 height 7
radio input "true"
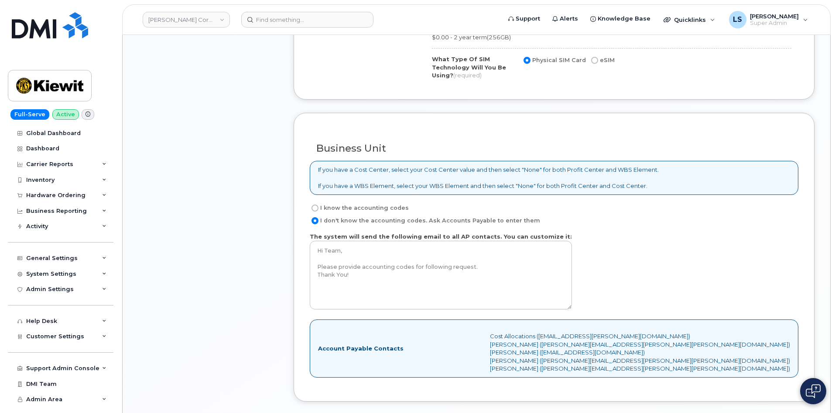
click at [349, 209] on label "I know the accounting codes" at bounding box center [359, 208] width 99 height 10
click at [319, 209] on input "I know the accounting codes" at bounding box center [315, 207] width 7 height 7
radio input "true"
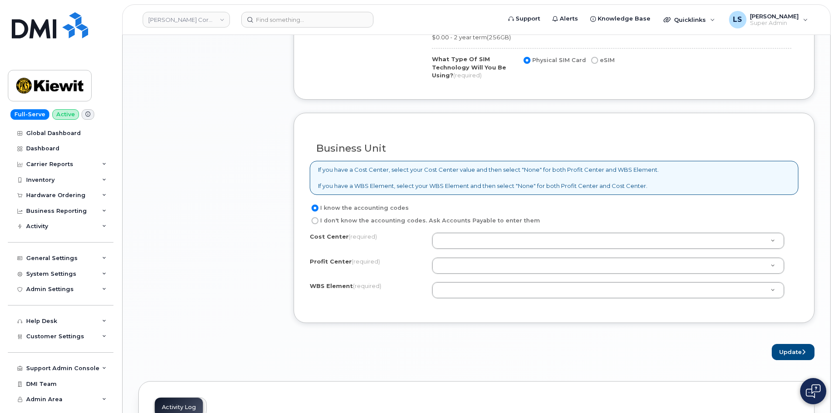
click at [416, 170] on p "If you have a Cost Center, select your Cost Center value and then select "None"…" at bounding box center [488, 177] width 341 height 24
drag, startPoint x: 416, startPoint y: 170, endPoint x: 436, endPoint y: 178, distance: 20.6
click at [416, 171] on p "If you have a Cost Center, select your Cost Center value and then select "None"…" at bounding box center [488, 177] width 341 height 24
click at [494, 173] on p "If you have a Cost Center, select your Cost Center value and then select "None"…" at bounding box center [488, 177] width 341 height 24
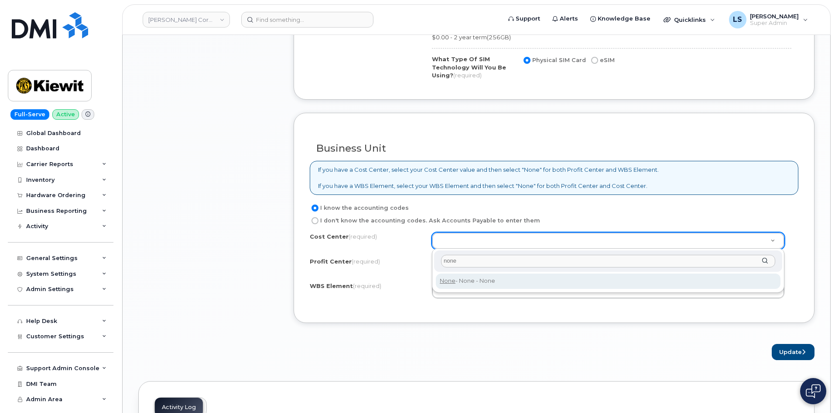
type input "none"
type input "None"
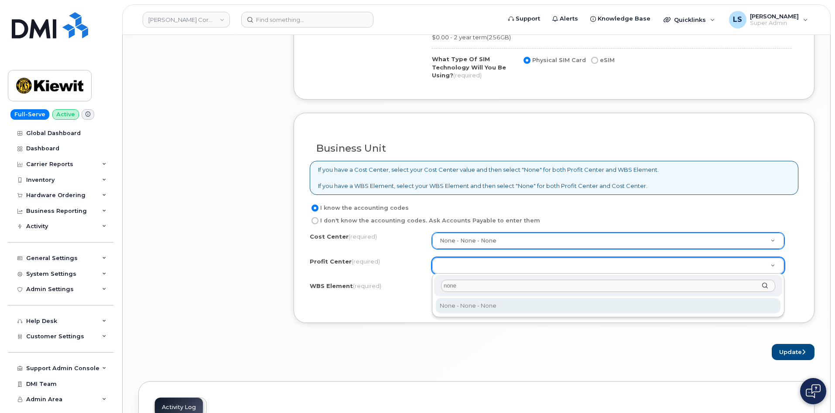
type input "none"
drag, startPoint x: 497, startPoint y: 311, endPoint x: 489, endPoint y: 294, distance: 18.4
select select "None"
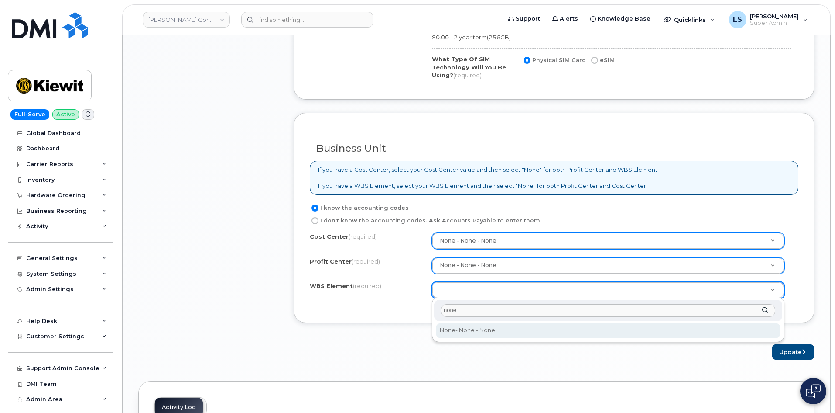
type input "none"
type input "None"
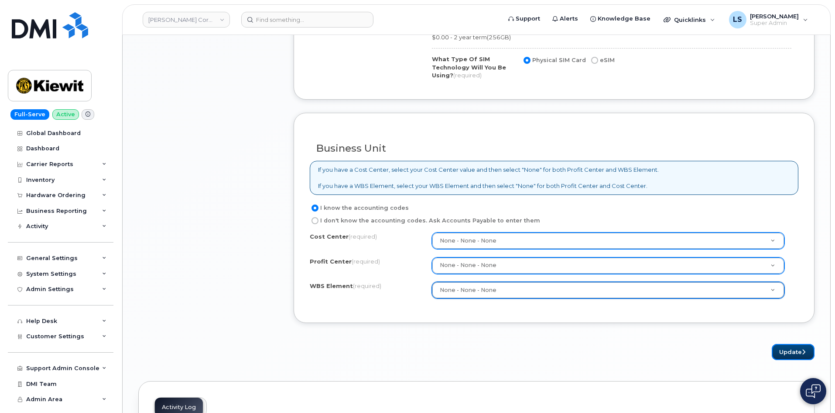
click at [783, 349] on button "Update" at bounding box center [793, 352] width 43 height 16
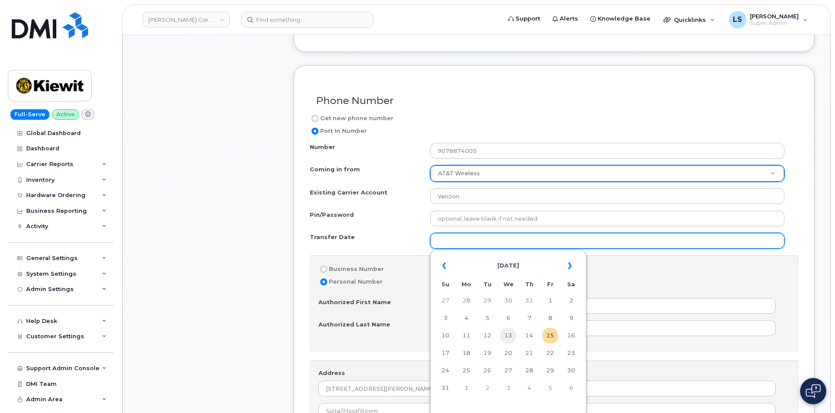
scroll to position [447, 0]
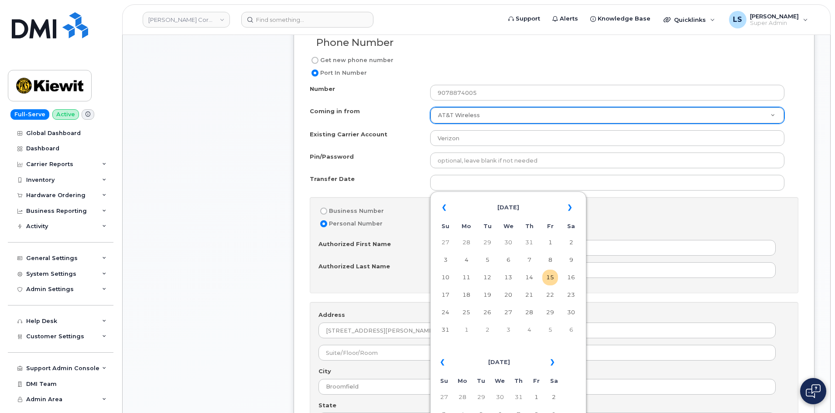
click at [207, 166] on div "Item #1 in process $0.00 New Activation iPhone iPhone BYOD (351588827484675) $0…" at bounding box center [208, 292] width 140 height 1162
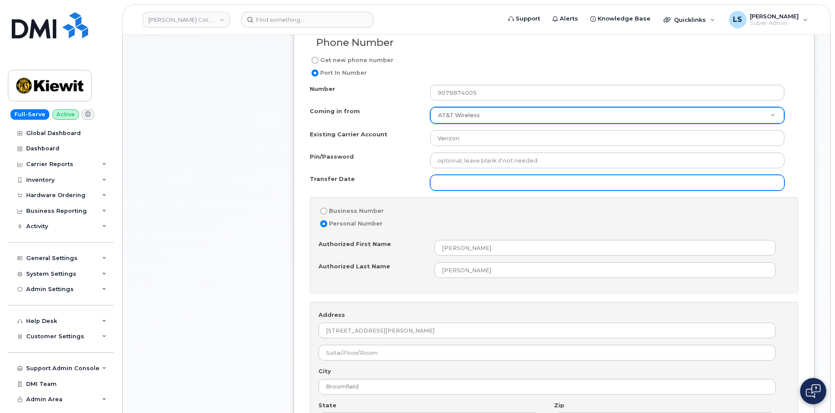
click at [504, 180] on input "Transfer Date" at bounding box center [607, 183] width 354 height 16
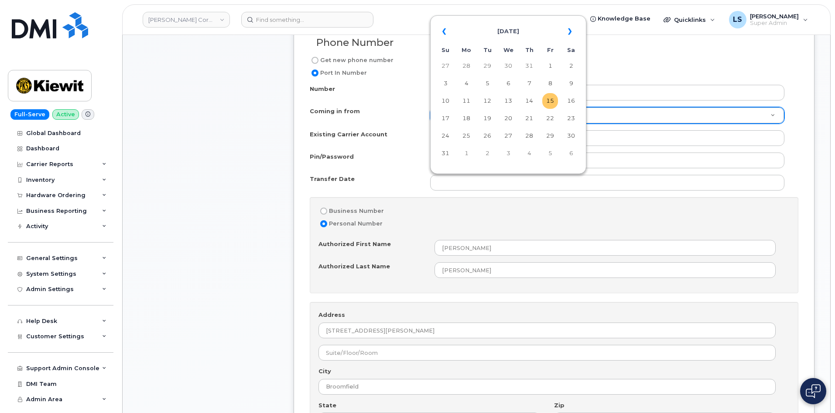
drag, startPoint x: 557, startPoint y: 102, endPoint x: 542, endPoint y: 112, distance: 18.3
click at [557, 102] on td "15" at bounding box center [551, 101] width 16 height 16
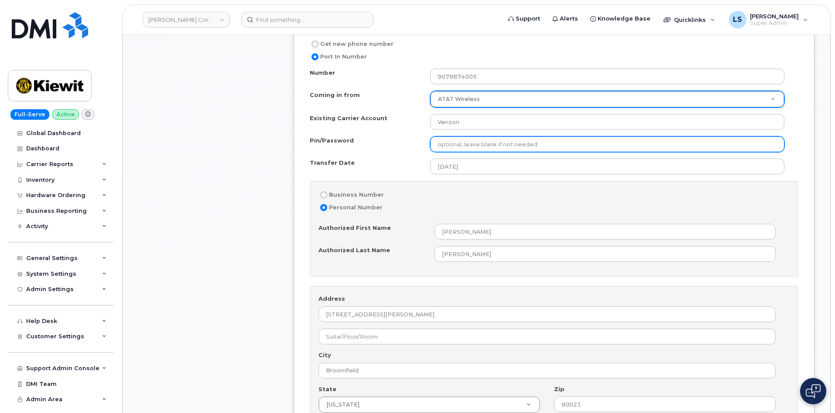
scroll to position [360, 0]
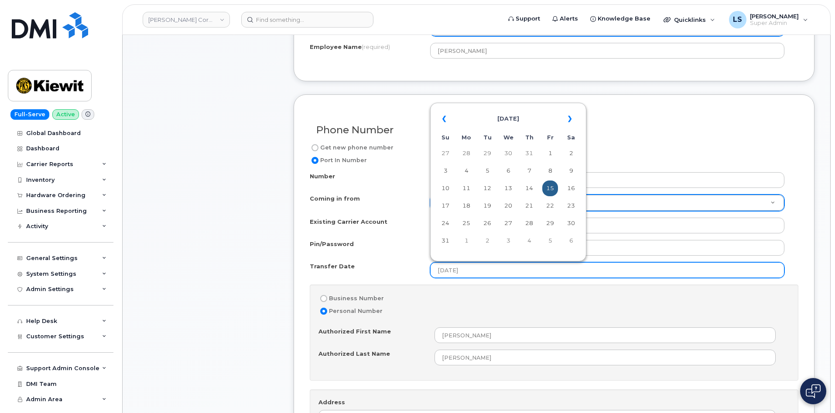
click at [482, 278] on input "2025-08-15" at bounding box center [607, 270] width 354 height 16
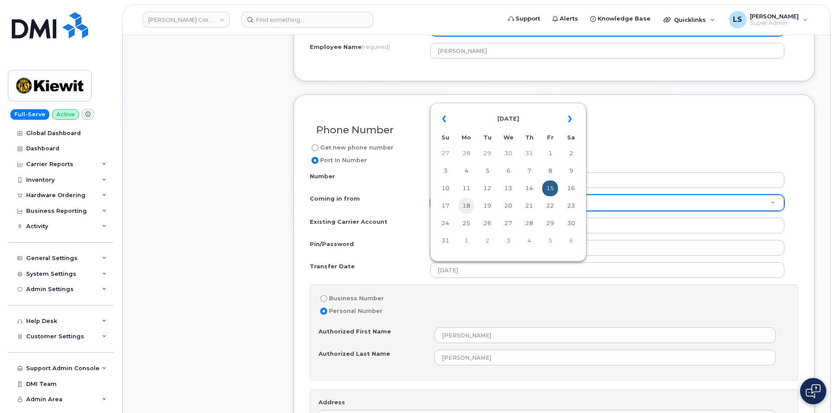
click at [464, 203] on td "18" at bounding box center [467, 206] width 16 height 16
type input "2025-08-18"
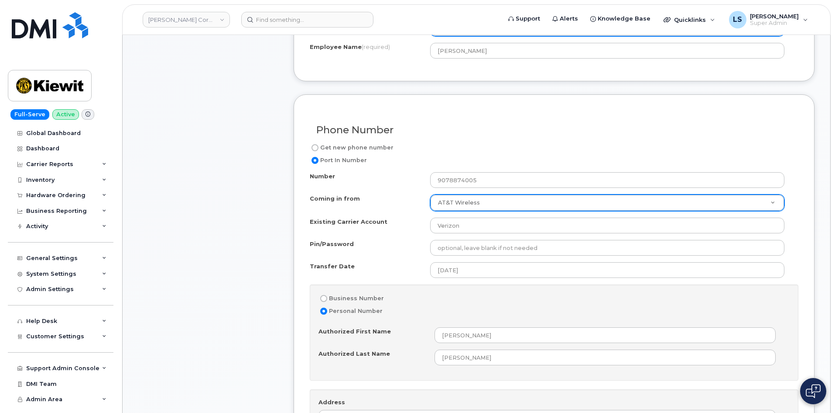
click at [250, 254] on div "Item #1 in process $0.00 New Activation iPhone iPhone BYOD (351588827484675) $0…" at bounding box center [208, 380] width 140 height 1162
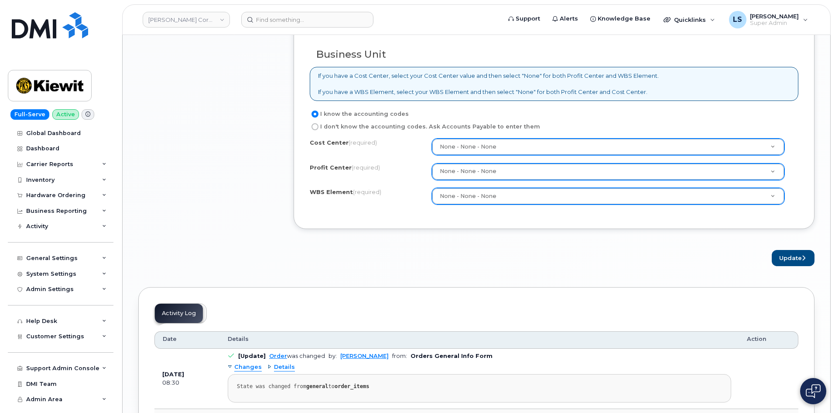
scroll to position [1145, 0]
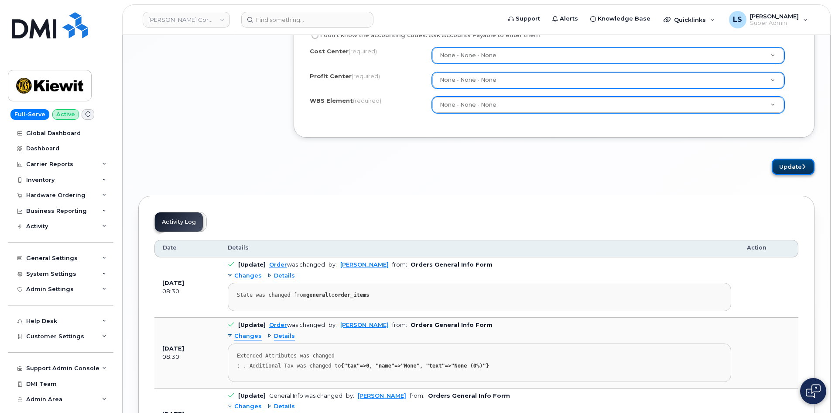
click at [797, 166] on button "Update" at bounding box center [793, 166] width 43 height 16
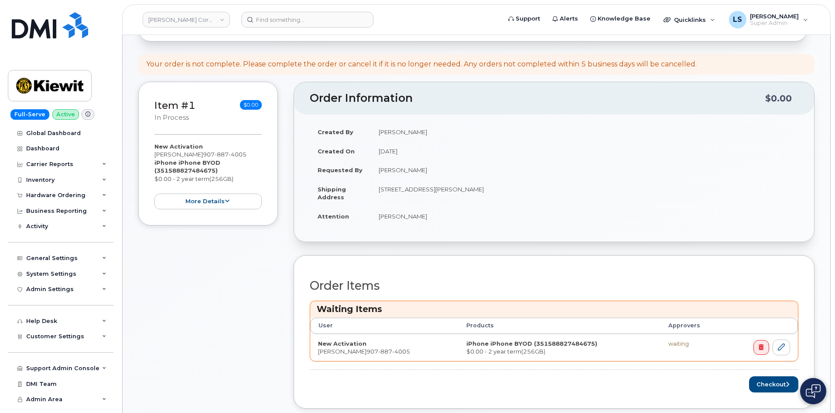
scroll to position [175, 0]
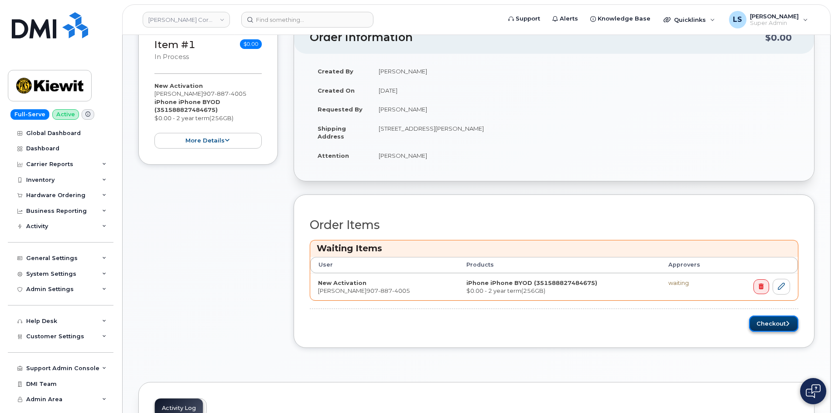
click at [778, 320] on button "Checkout" at bounding box center [773, 323] width 49 height 16
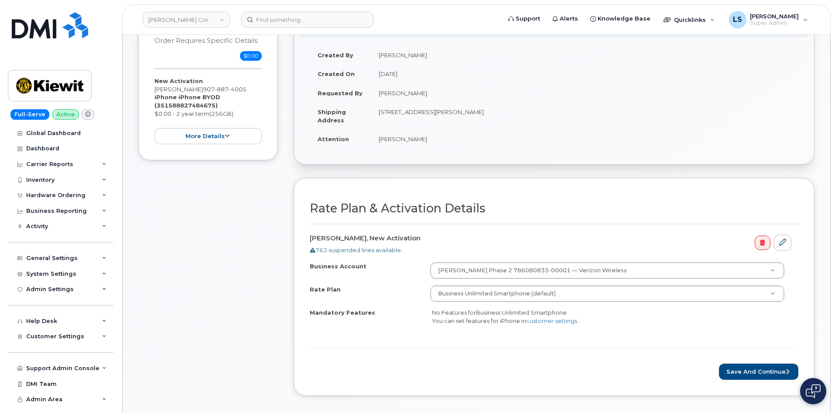
scroll to position [218, 0]
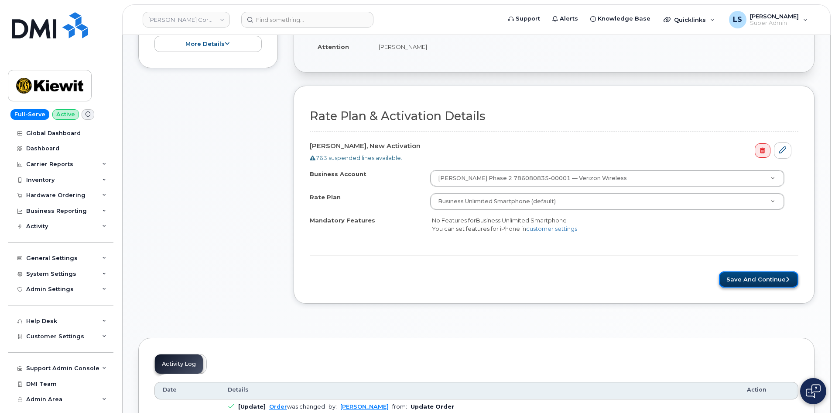
click at [741, 281] on button "Save and Continue" at bounding box center [758, 279] width 79 height 16
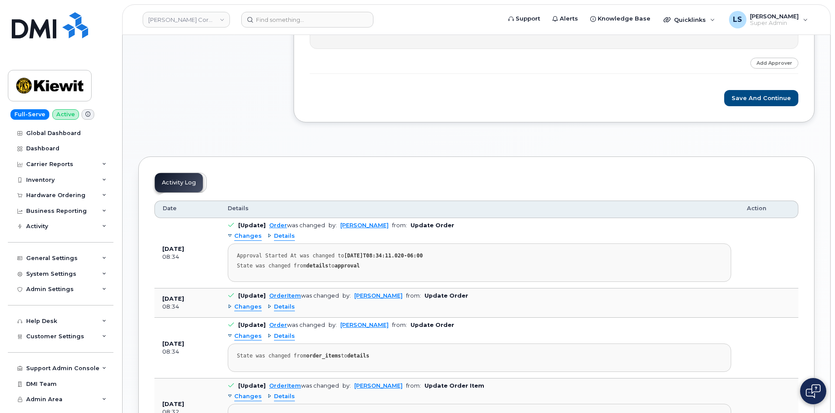
scroll to position [218, 0]
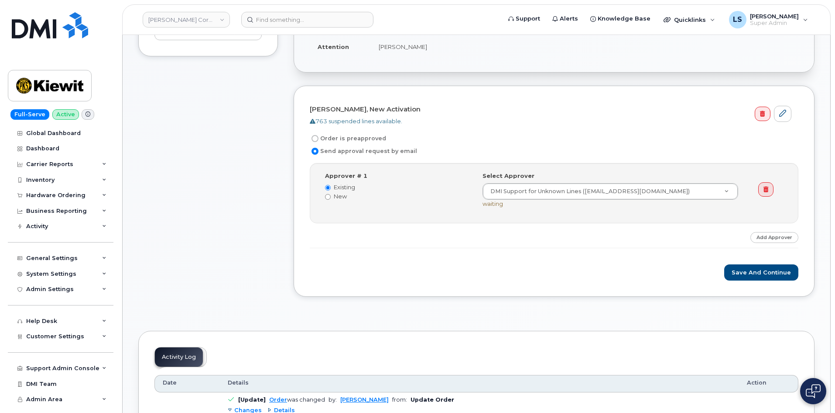
click at [335, 137] on label "Order is preapproved" at bounding box center [348, 138] width 76 height 10
click at [319, 137] on input "Order is preapproved" at bounding box center [315, 138] width 7 height 7
radio input "true"
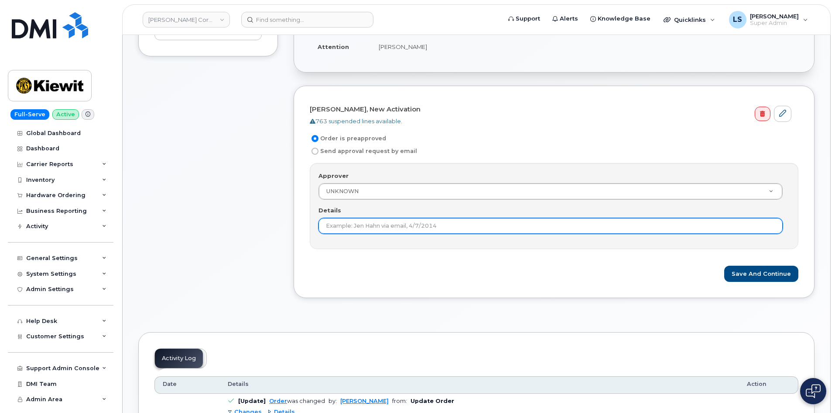
click at [396, 223] on input "Details" at bounding box center [551, 226] width 464 height 16
drag, startPoint x: 461, startPoint y: 218, endPoint x: 401, endPoint y: 229, distance: 60.8
click at [401, 229] on input "Order is under $100, just new line for byod" at bounding box center [551, 226] width 464 height 16
type input "Order is under $100, just transfer of liability"
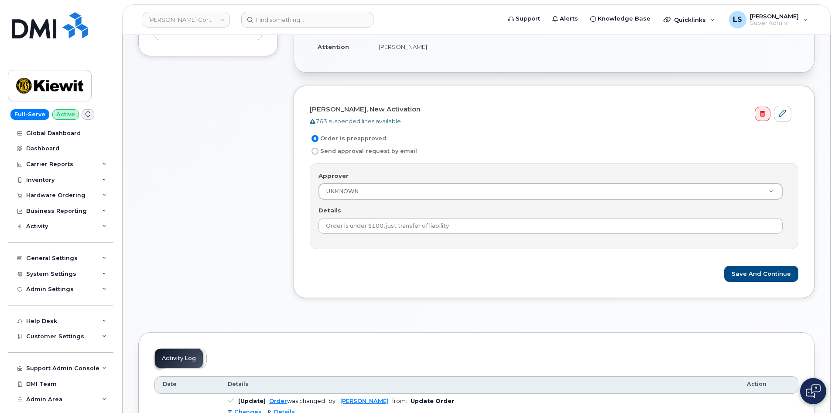
click at [414, 267] on div "Save and Continue" at bounding box center [554, 273] width 489 height 16
click at [752, 269] on button "Save and Continue" at bounding box center [762, 273] width 74 height 16
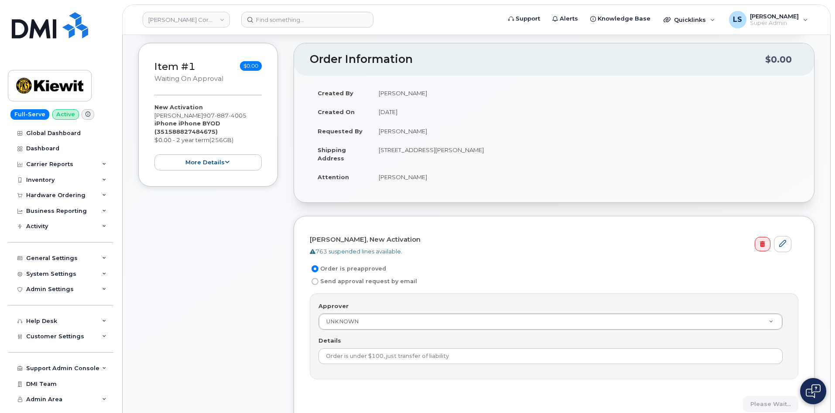
scroll to position [0, 0]
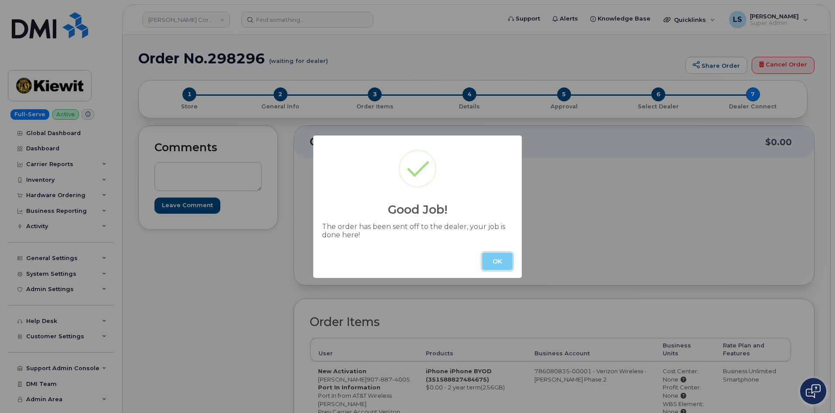
click at [499, 264] on button "OK" at bounding box center [497, 260] width 31 height 17
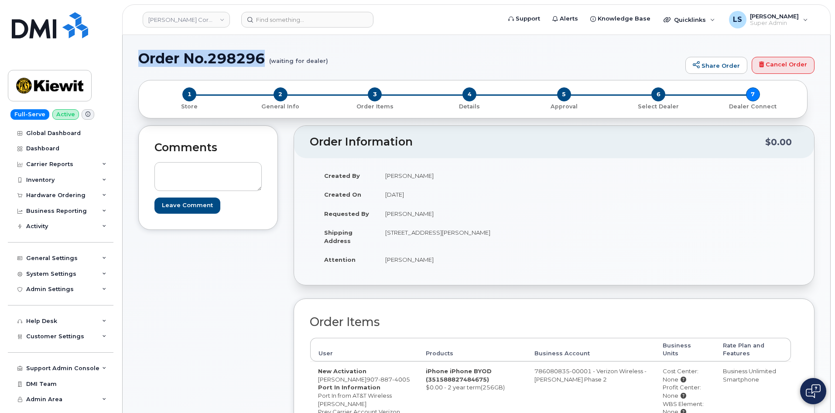
drag, startPoint x: 243, startPoint y: 63, endPoint x: 131, endPoint y: 58, distance: 111.4
copy h1 "Order No.298296"
